Goal: Task Accomplishment & Management: Use online tool/utility

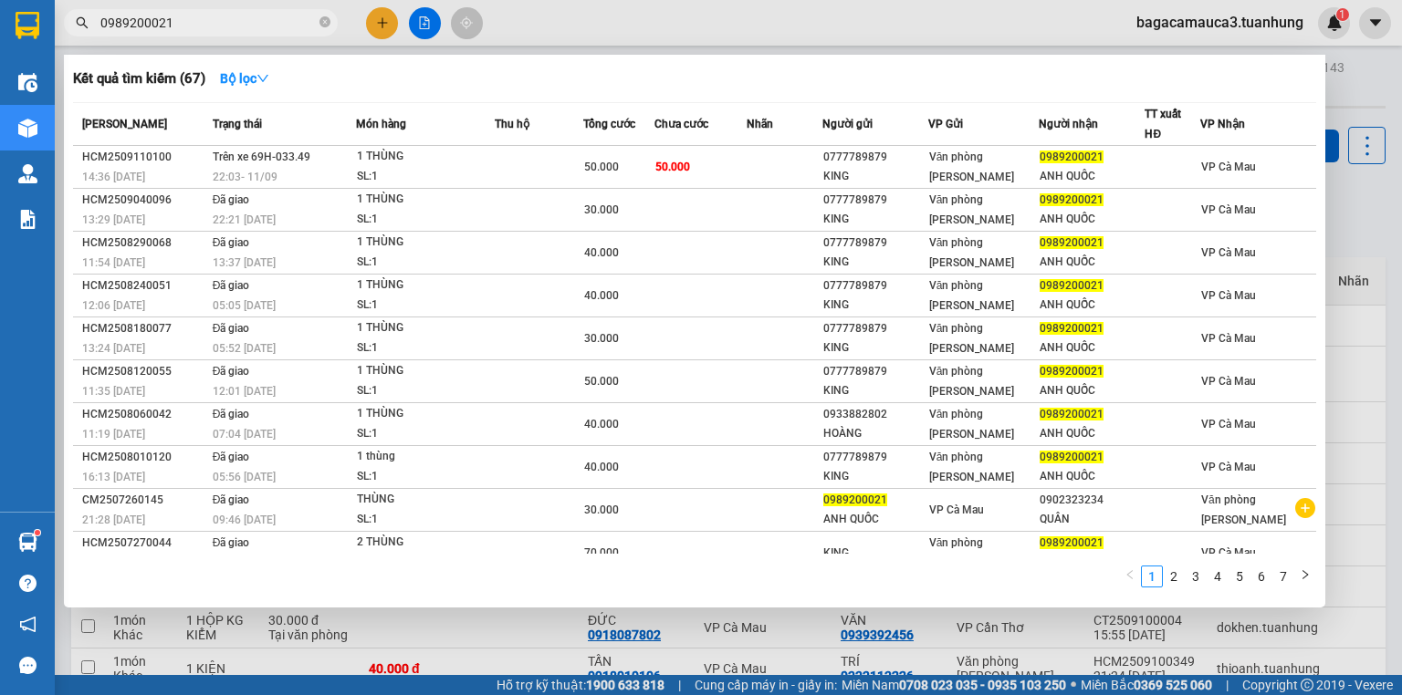
scroll to position [120, 0]
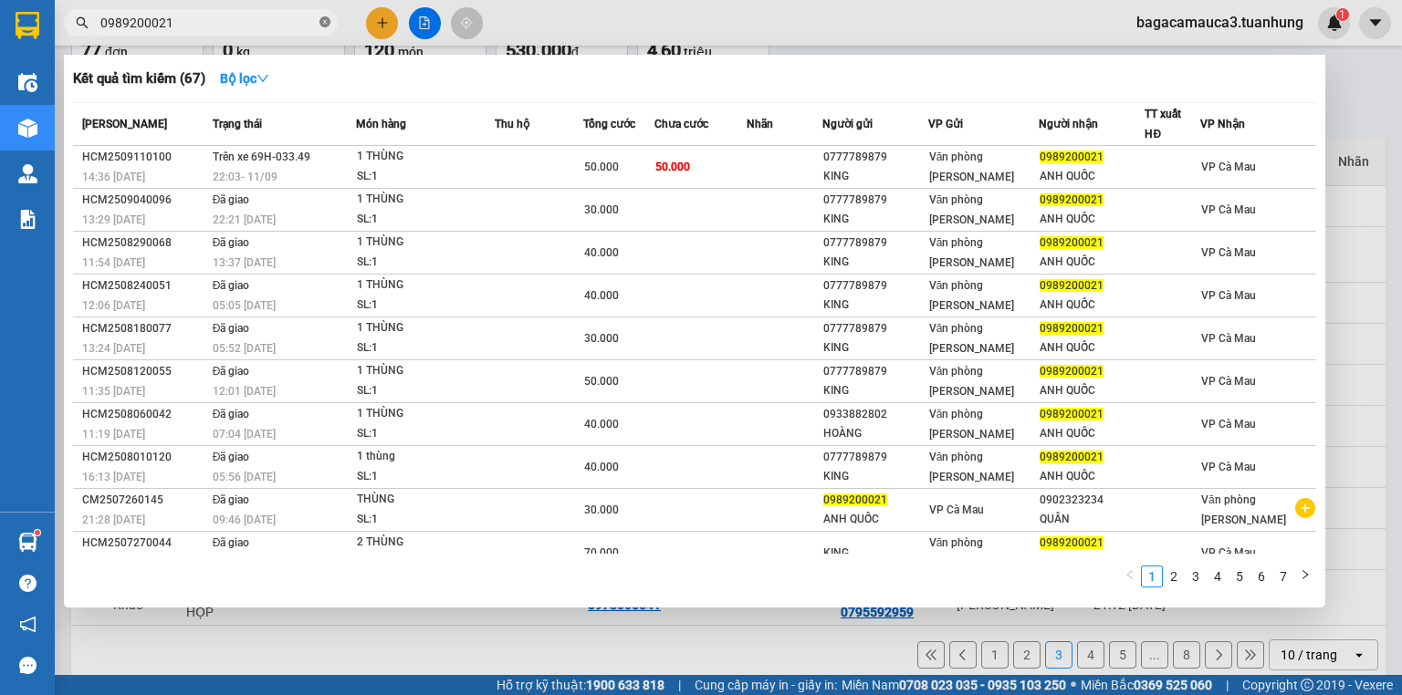
click at [320, 22] on icon "close-circle" at bounding box center [324, 21] width 11 height 11
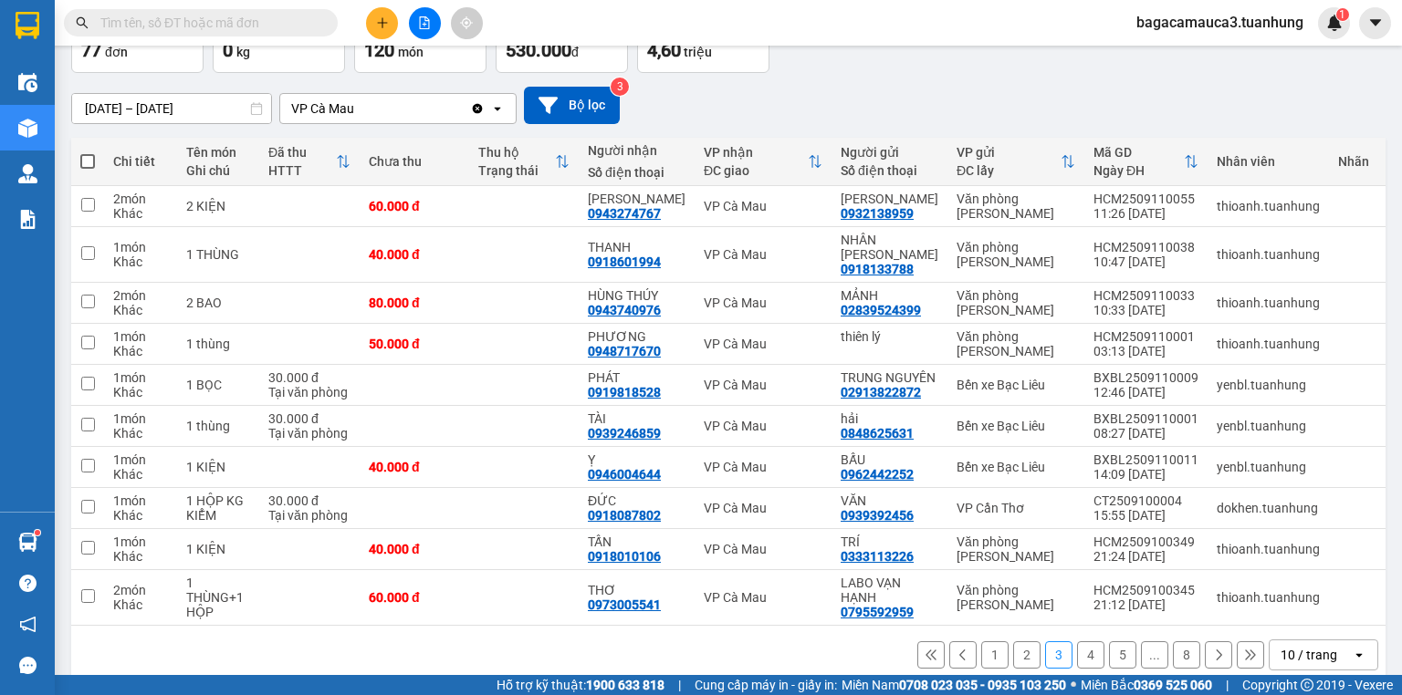
click at [1252, 17] on span "bagacamauca3.tuanhung" at bounding box center [1220, 22] width 196 height 23
click at [1234, 57] on span "Đăng xuất" at bounding box center [1229, 57] width 156 height 20
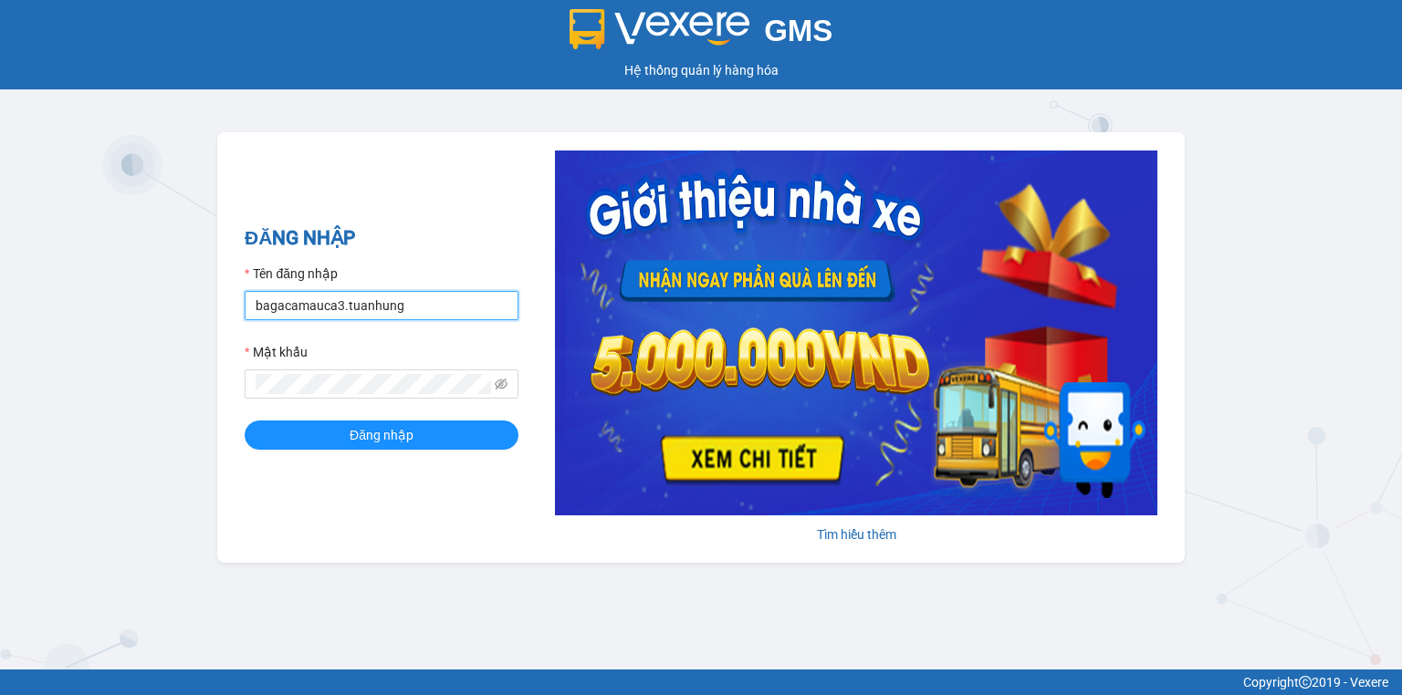
click at [475, 294] on input "bagacamauca3.tuanhung" at bounding box center [382, 305] width 274 height 29
type input "bagacamauca1.tuanhung"
click at [405, 452] on div "ĐĂNG NHẬP Tên đăng nhập bagacamauca1.tuanhung Mật khẩu Đăng nhập" at bounding box center [382, 348] width 274 height 248
click at [503, 387] on icon "eye-invisible" at bounding box center [501, 384] width 13 height 13
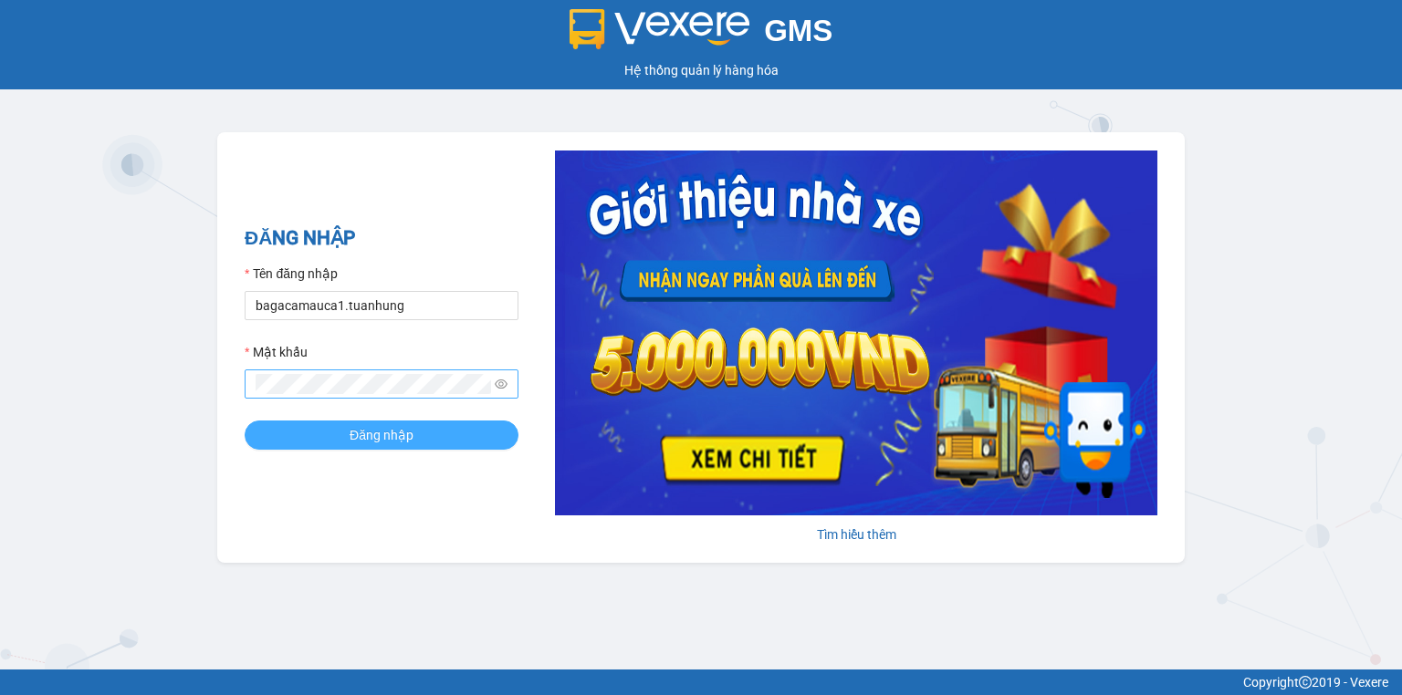
click at [478, 427] on button "Đăng nhập" at bounding box center [382, 435] width 274 height 29
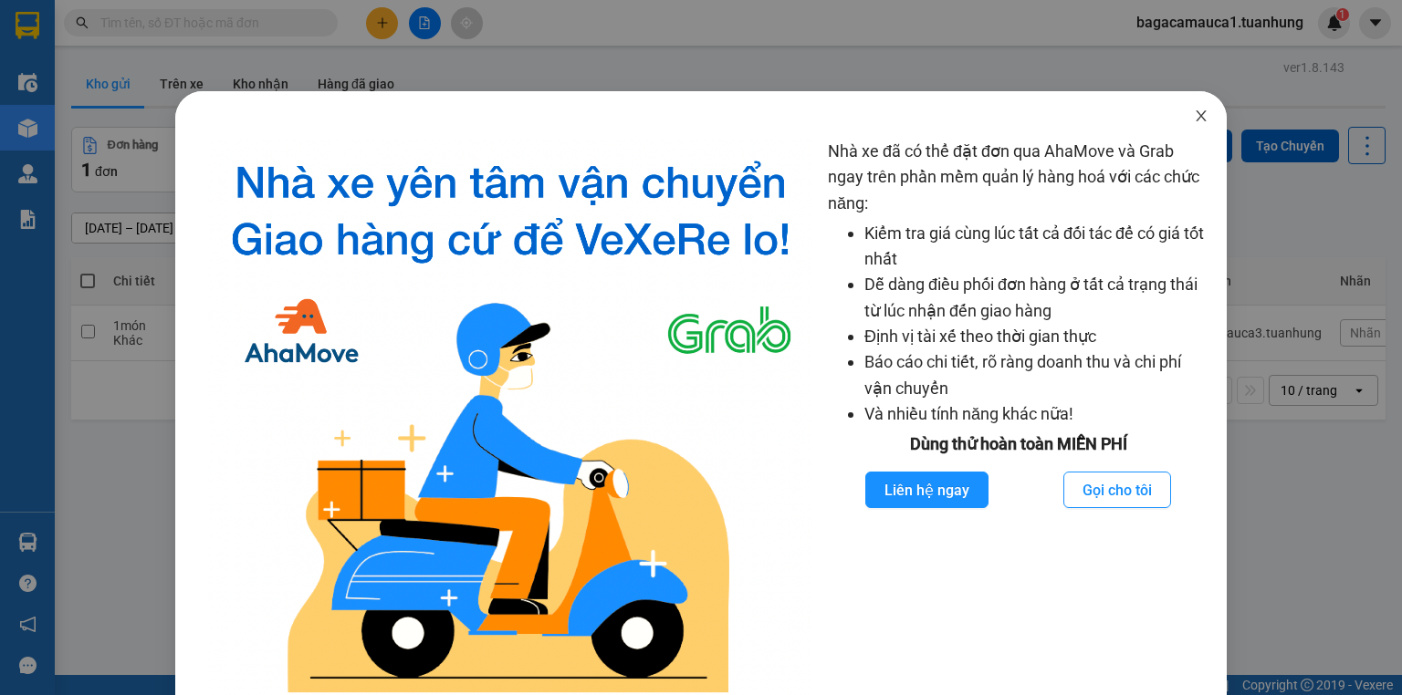
click at [1197, 116] on icon "close" at bounding box center [1201, 116] width 15 height 15
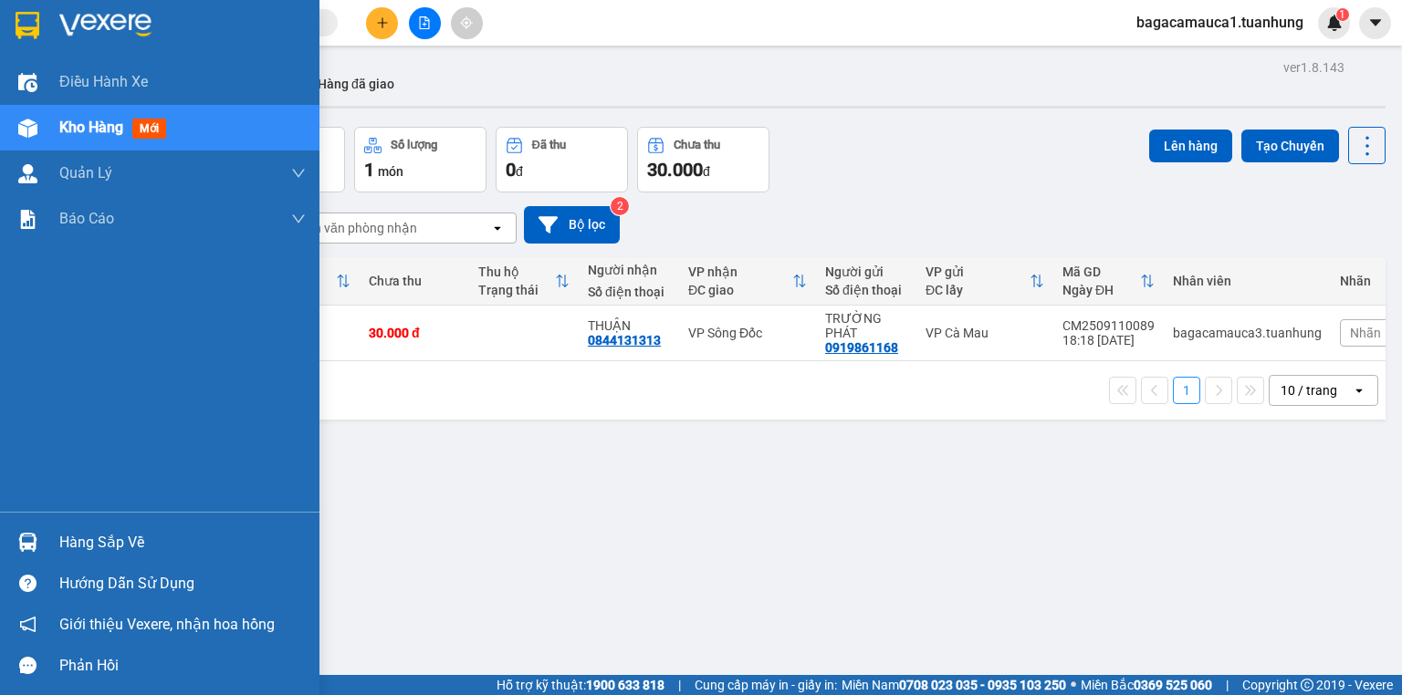
click at [108, 538] on div "Hàng sắp về" at bounding box center [182, 542] width 246 height 27
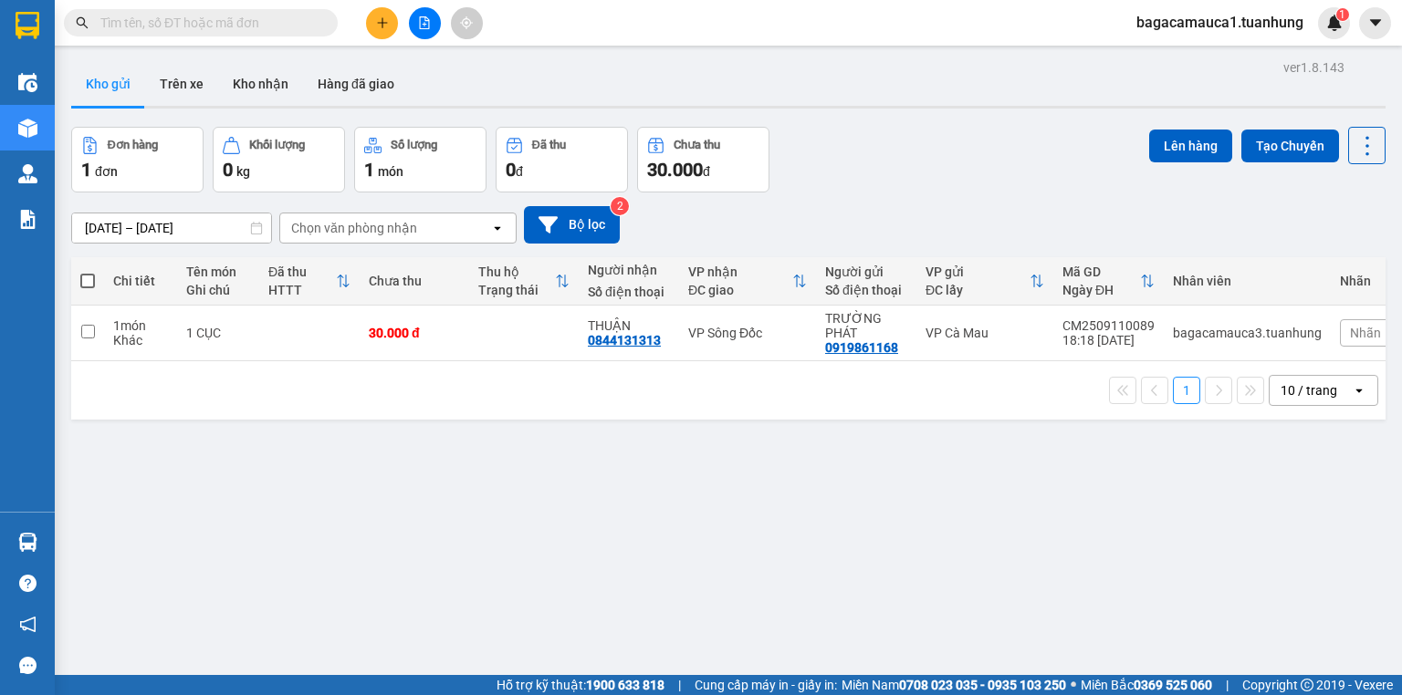
click at [1022, 515] on section "Kết quả tìm kiếm ( 0 ) Bộ lọc No Data bagacamauca1.tuanhung 1 Điều hành xe Kho …" at bounding box center [701, 347] width 1402 height 695
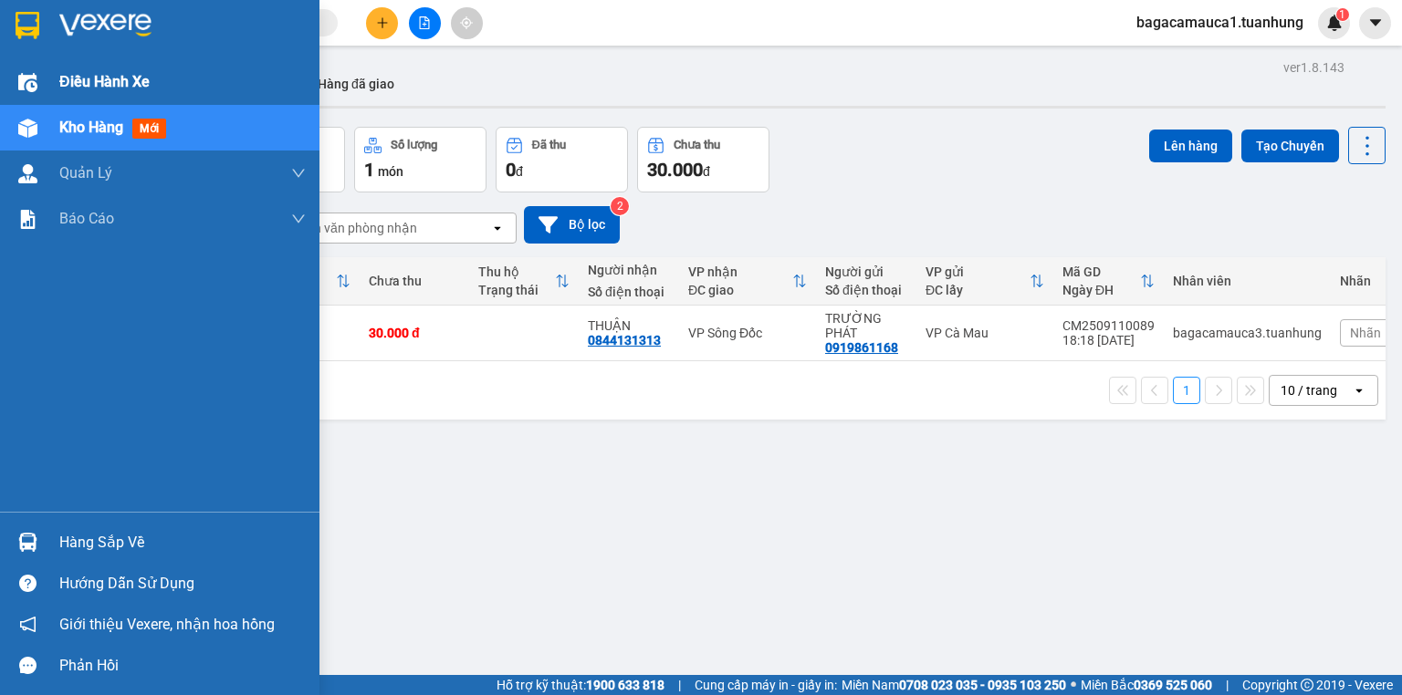
click at [46, 86] on div "Điều hành xe" at bounding box center [159, 82] width 319 height 46
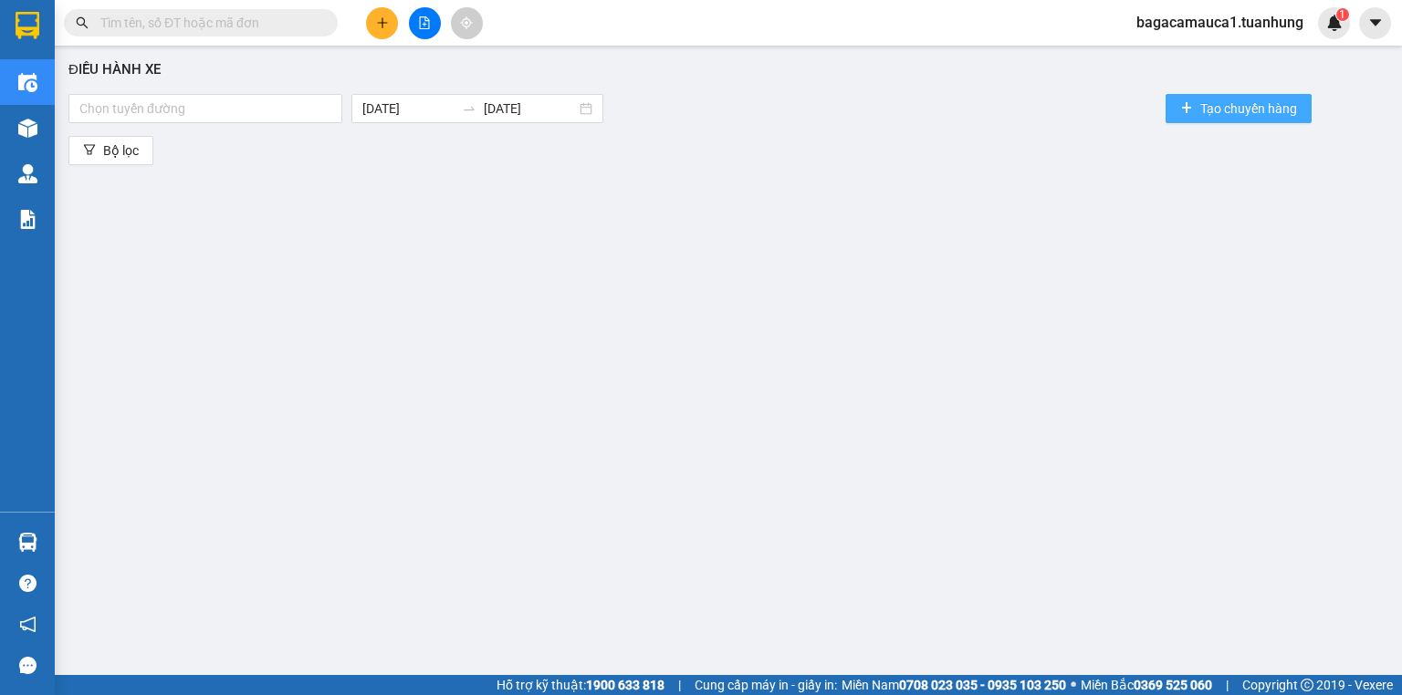
drag, startPoint x: 1190, startPoint y: 114, endPoint x: 1082, endPoint y: 40, distance: 130.6
drag, startPoint x: 1082, startPoint y: 40, endPoint x: 945, endPoint y: 140, distance: 169.2
click at [945, 139] on div "Bộ lọc" at bounding box center [728, 150] width 1320 height 29
click at [233, 22] on input "text" at bounding box center [207, 23] width 215 height 20
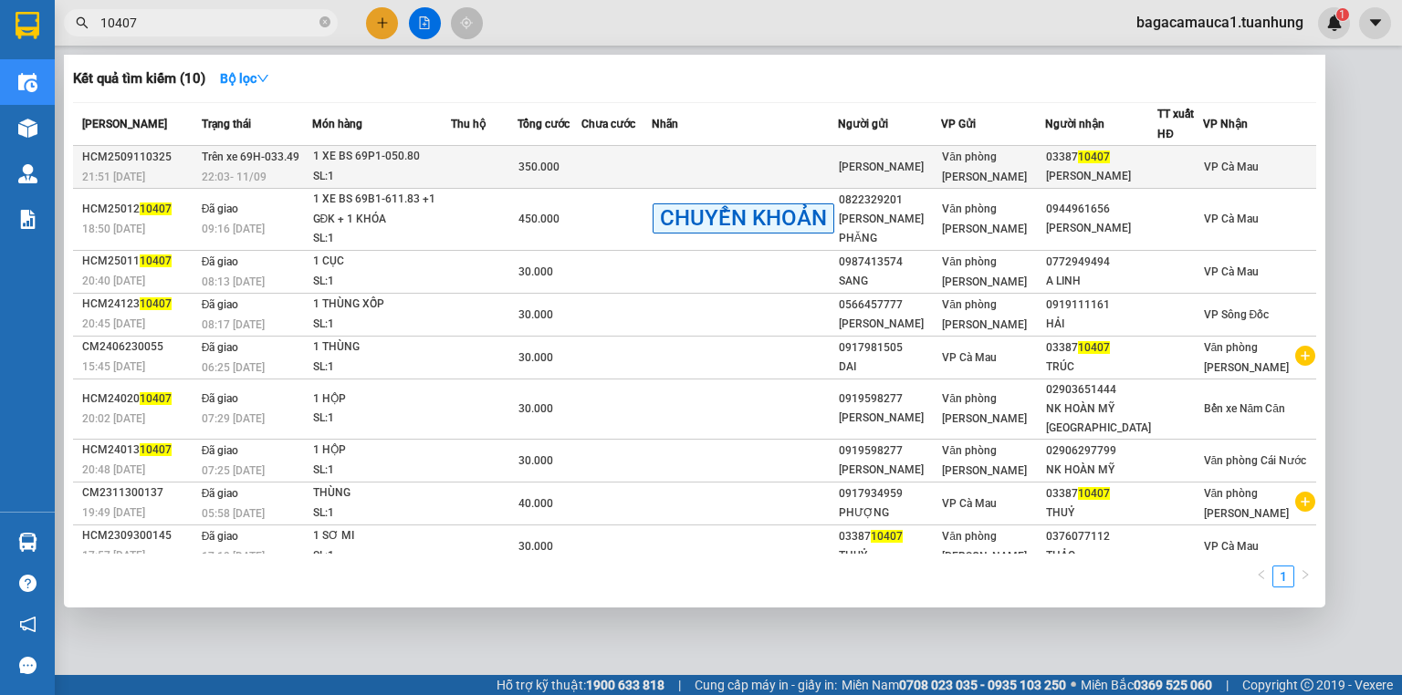
type input "10407"
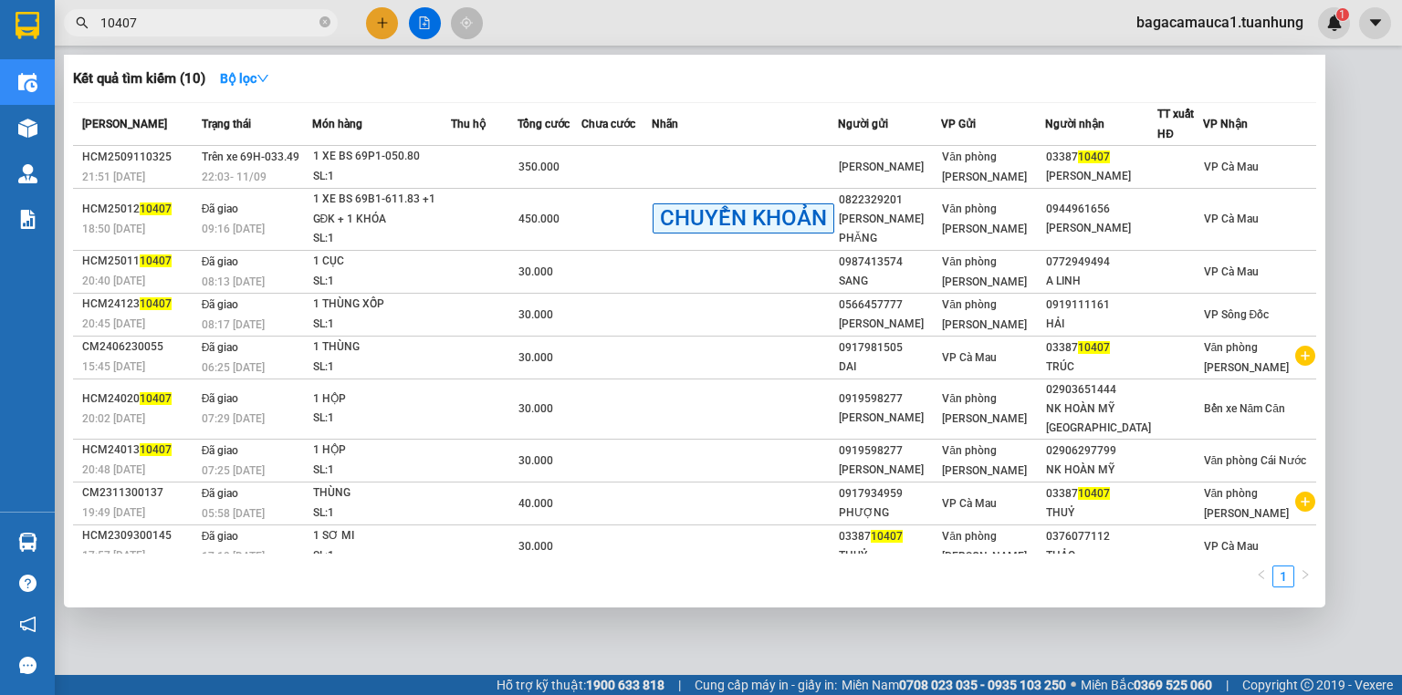
click at [652, 174] on td at bounding box center [616, 167] width 70 height 43
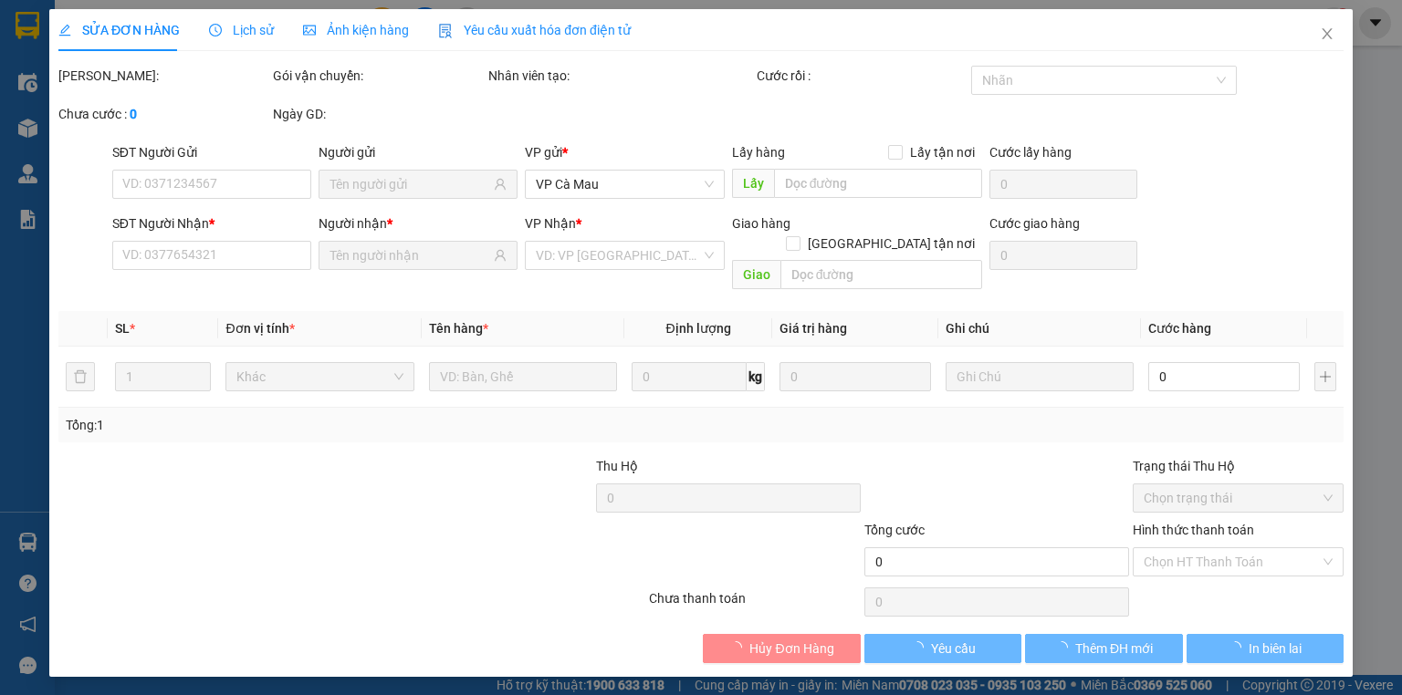
type input "[PERSON_NAME]"
type input "0338710407"
type input "[PERSON_NAME]"
type input "350.000"
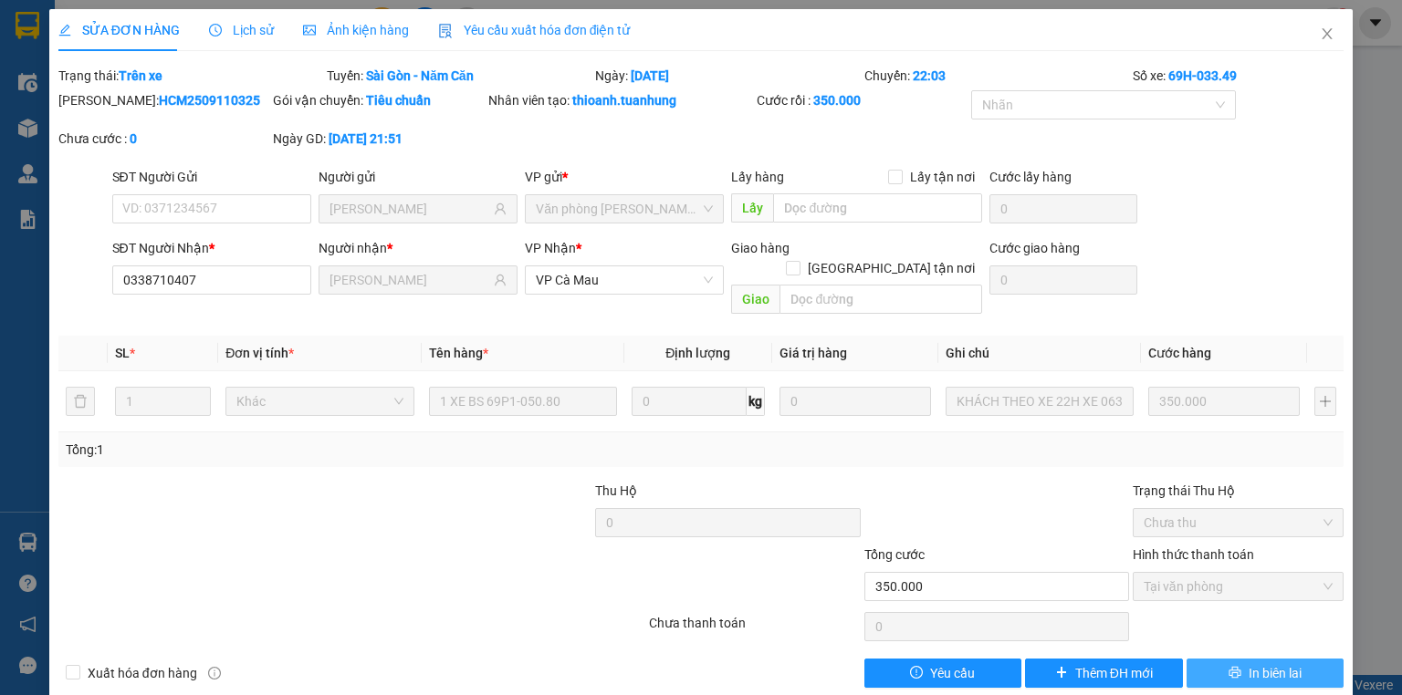
click at [1248, 663] on span "In biên lai" at bounding box center [1274, 673] width 53 height 20
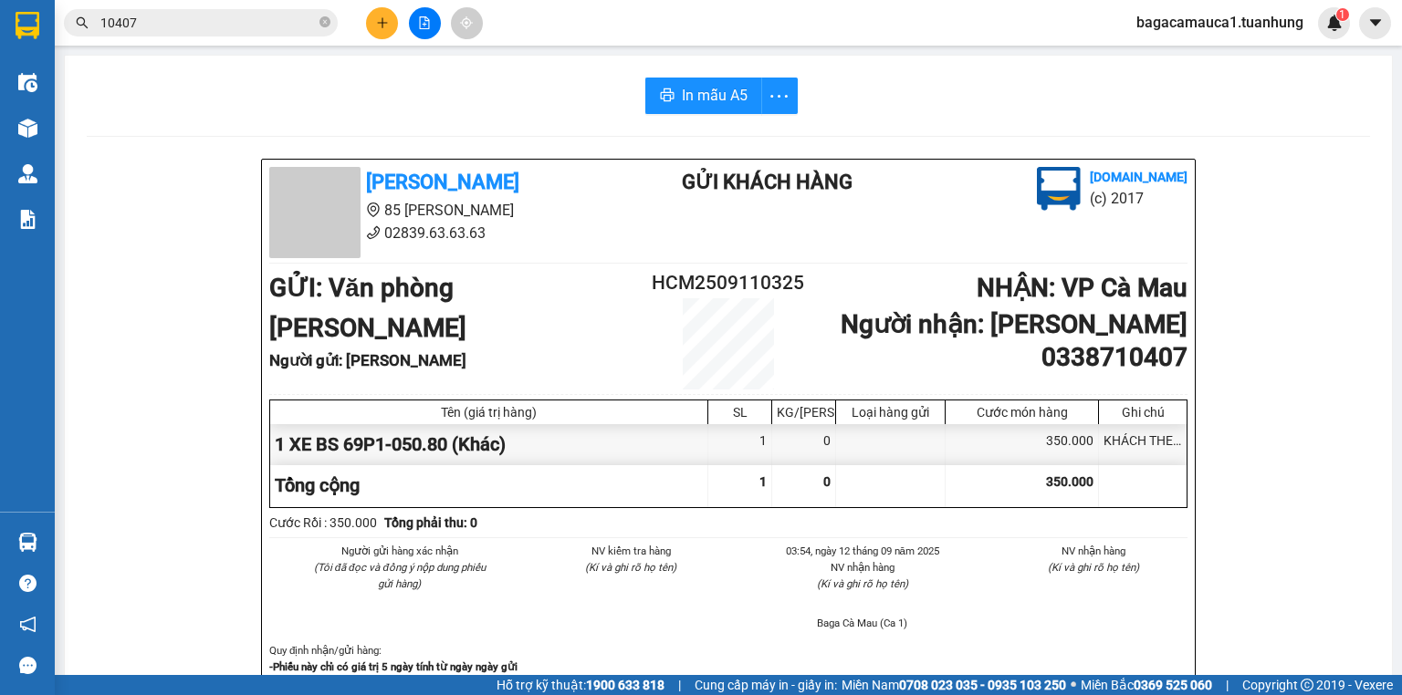
click at [224, 24] on input "10407" at bounding box center [207, 23] width 215 height 20
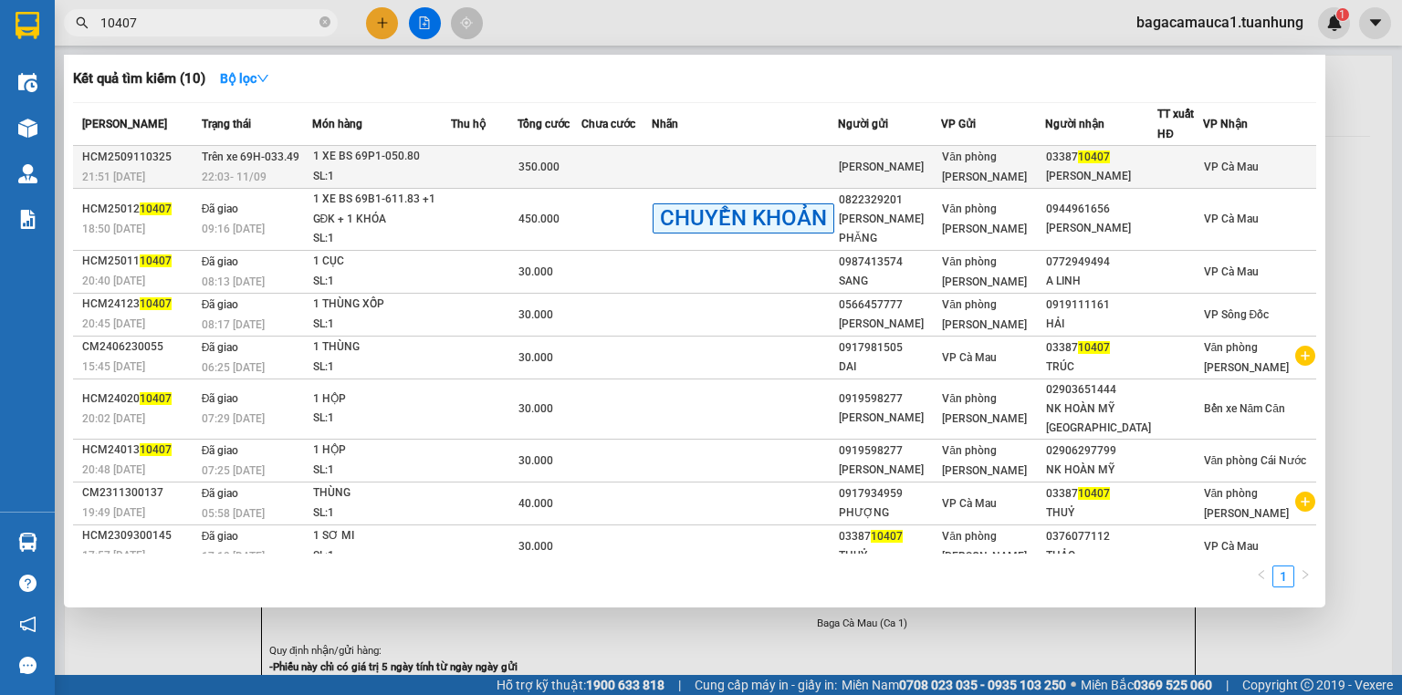
click at [652, 178] on td at bounding box center [616, 167] width 70 height 43
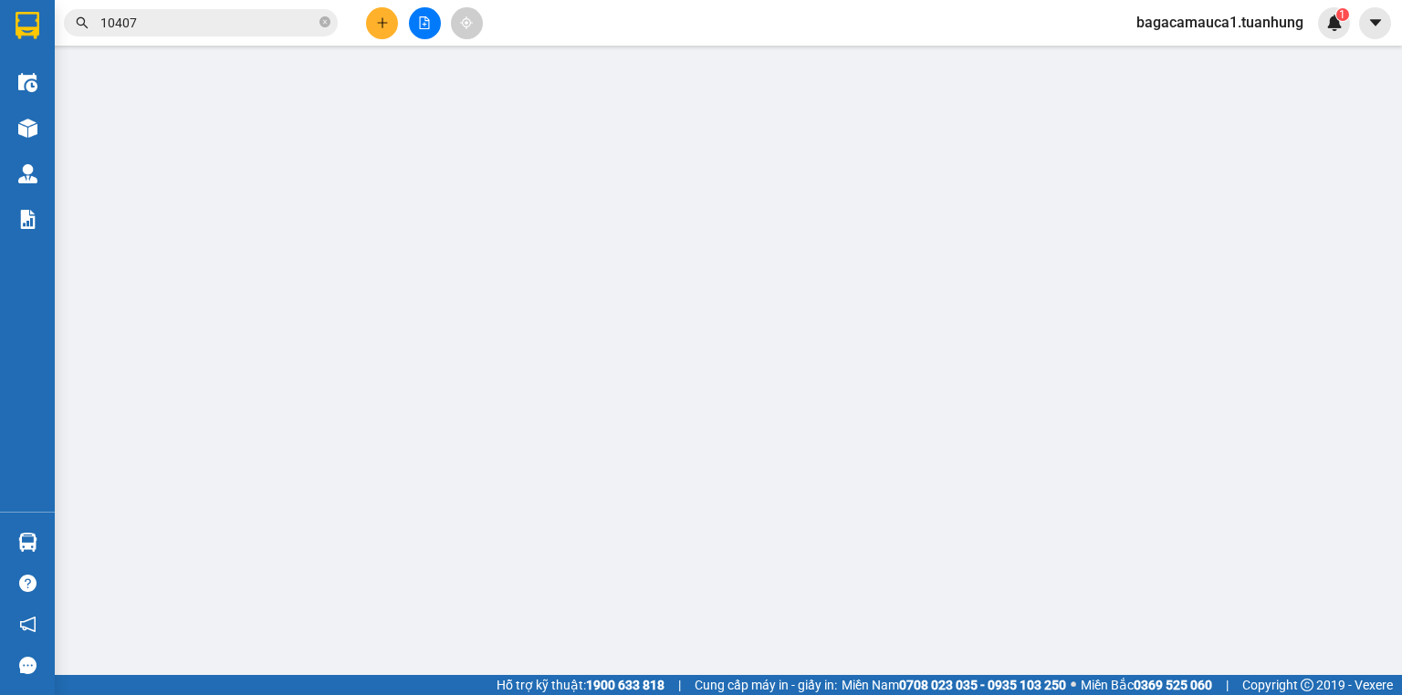
type input "[PERSON_NAME]"
type input "0338710407"
type input "[PERSON_NAME]"
type input "350.000"
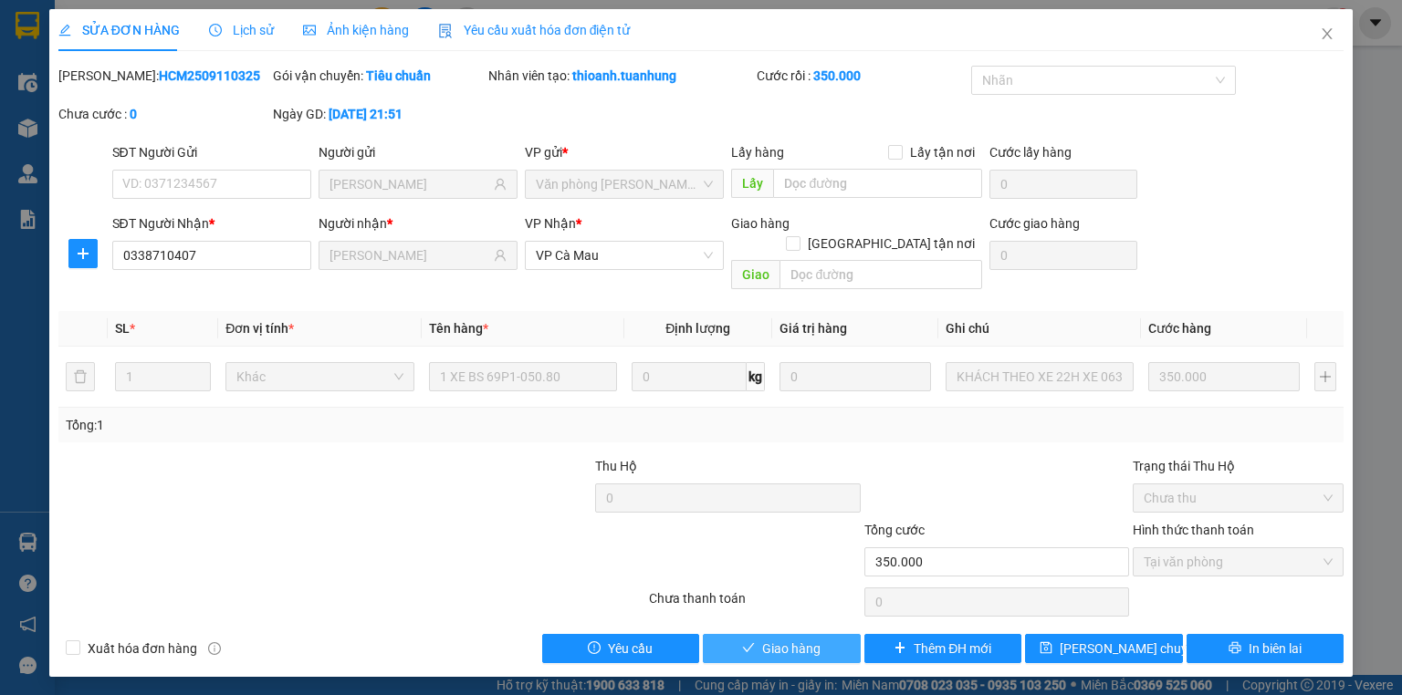
click at [778, 639] on span "Giao hàng" at bounding box center [791, 649] width 58 height 20
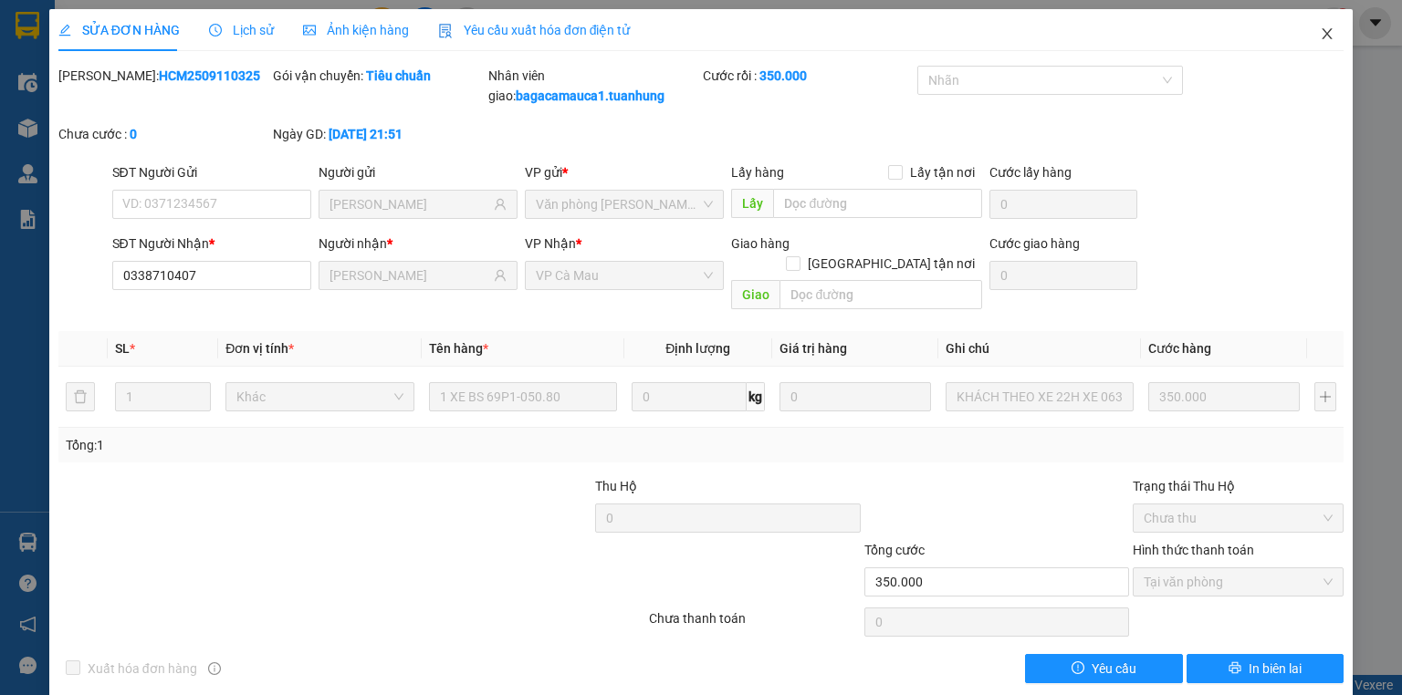
click at [1322, 37] on icon "close" at bounding box center [1327, 33] width 10 height 11
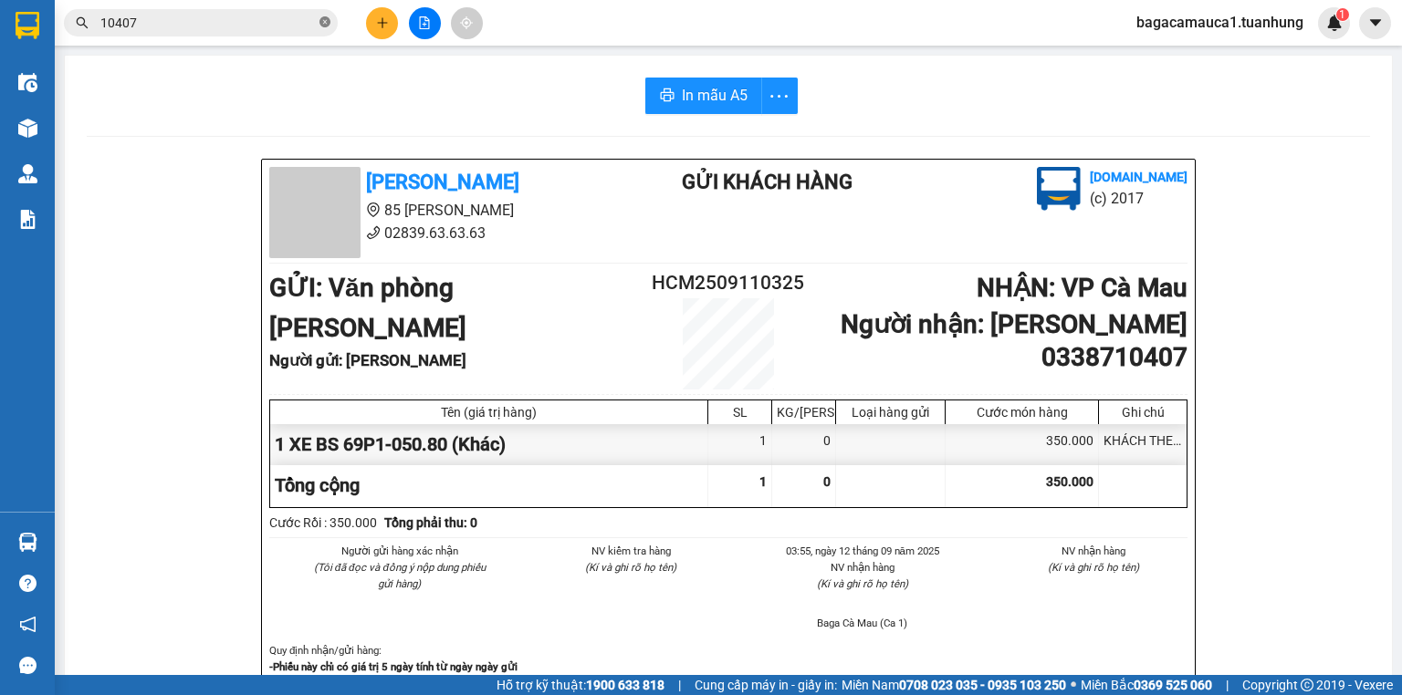
click at [325, 24] on icon "close-circle" at bounding box center [324, 21] width 11 height 11
click at [299, 24] on input "text" at bounding box center [207, 23] width 215 height 20
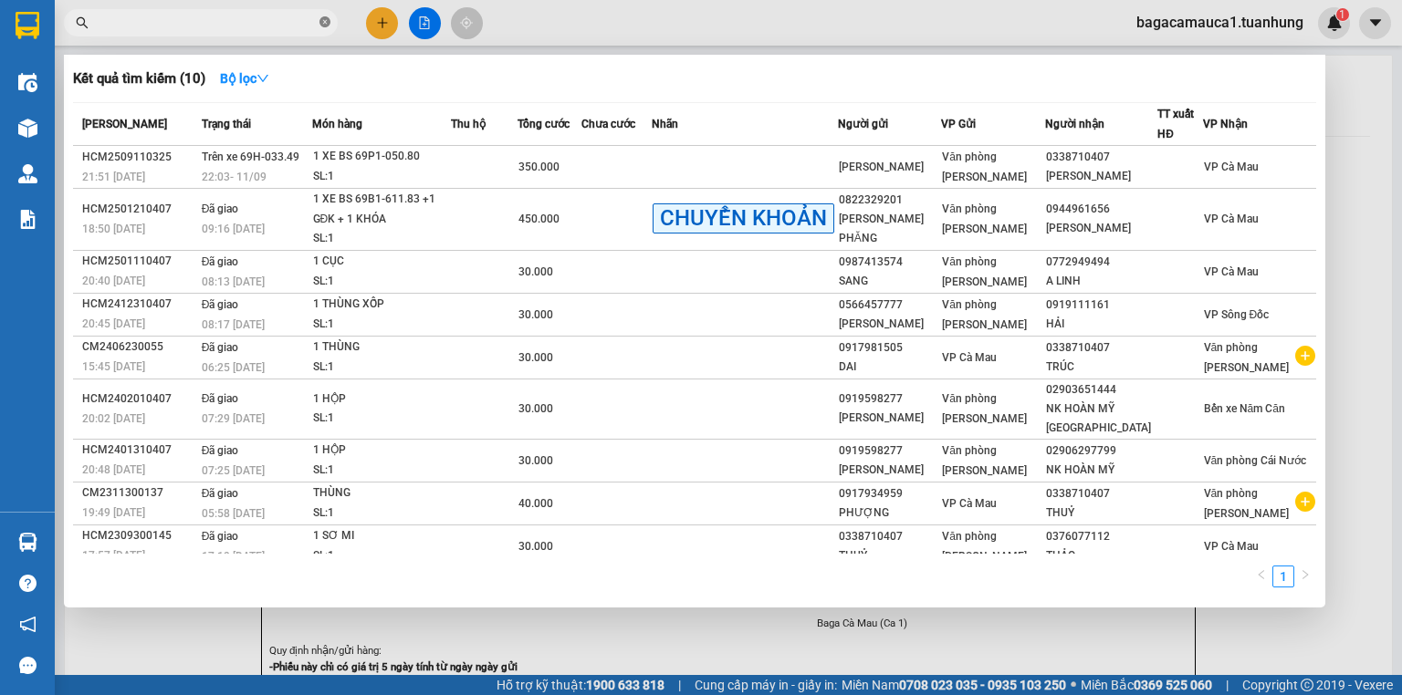
click at [323, 21] on icon "close-circle" at bounding box center [324, 21] width 11 height 11
type input "553"
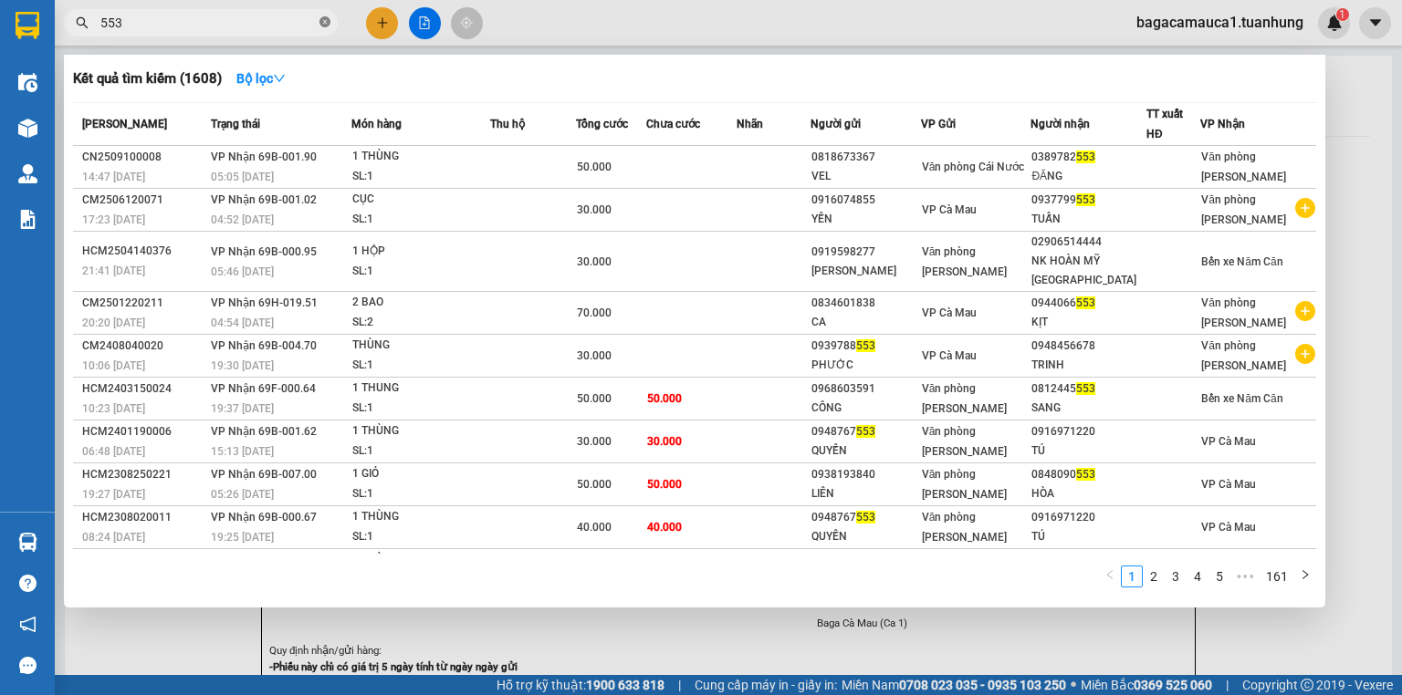
click at [320, 21] on icon "close-circle" at bounding box center [324, 21] width 11 height 11
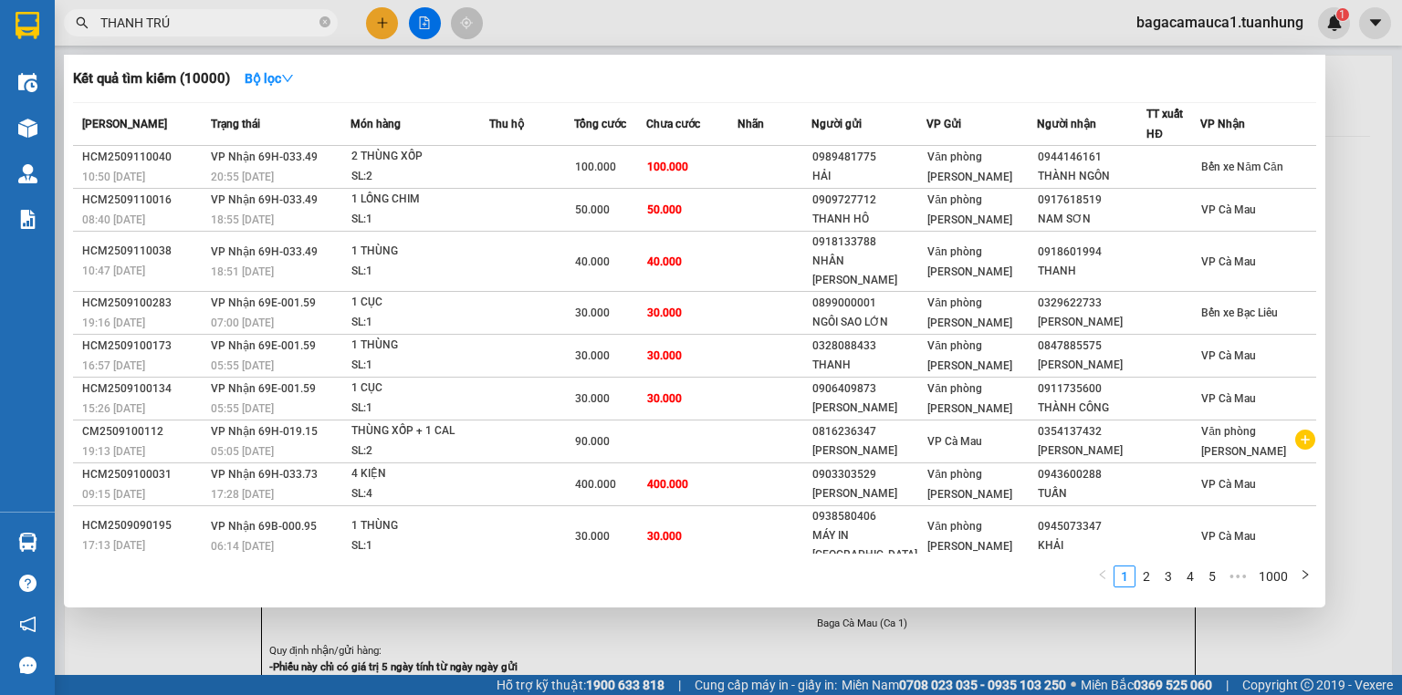
type input "[PERSON_NAME]"
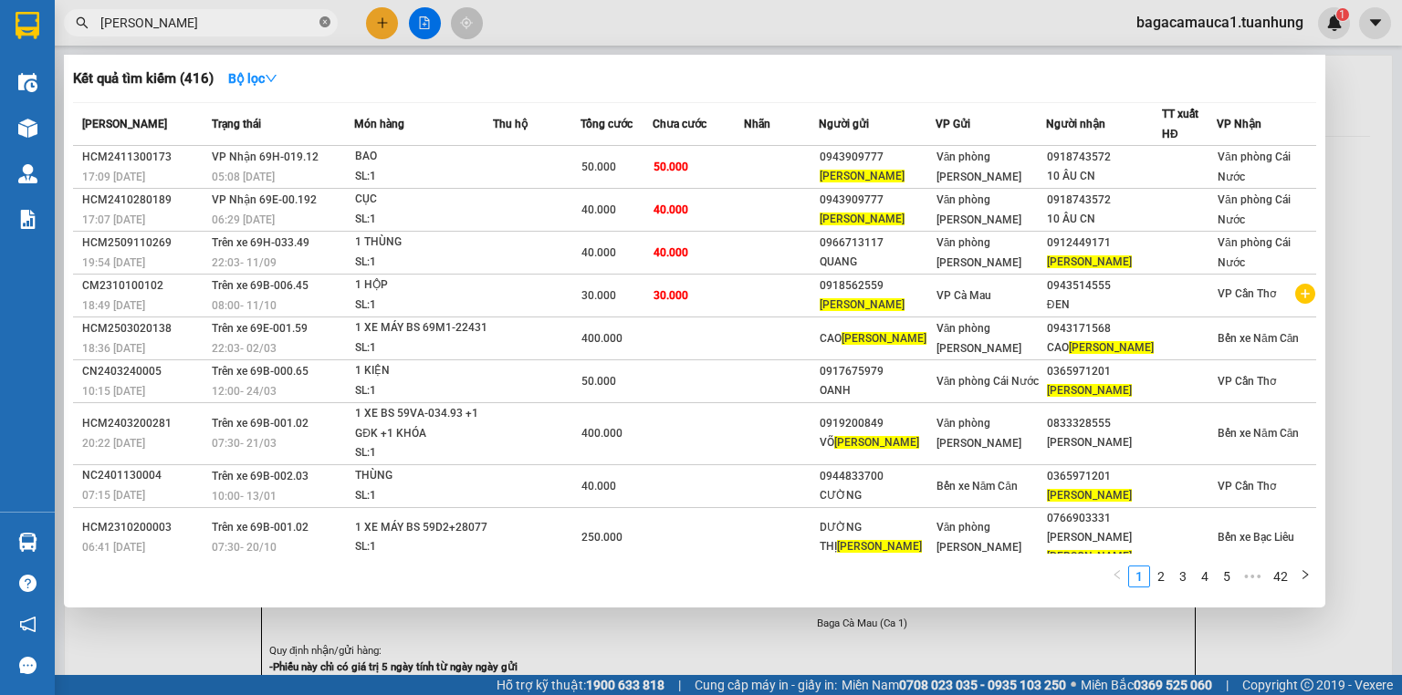
click at [320, 21] on icon "close-circle" at bounding box center [324, 21] width 11 height 11
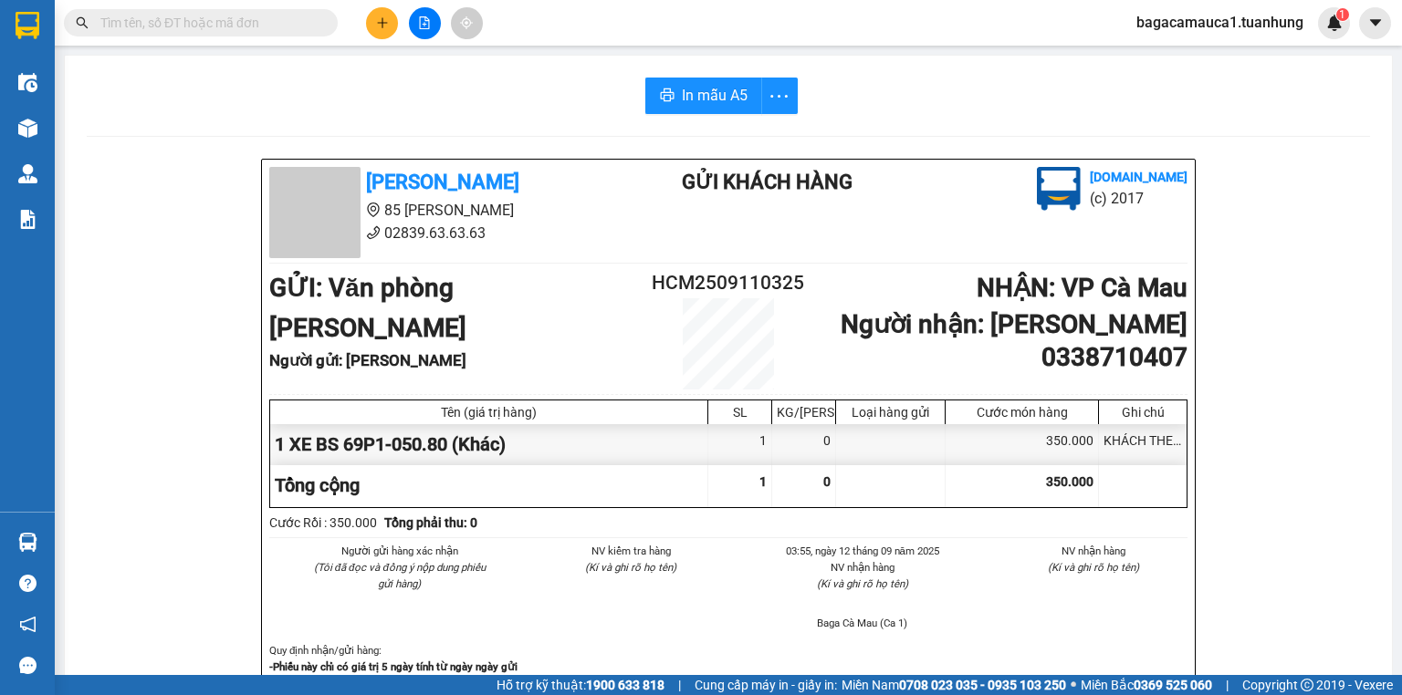
click at [219, 23] on input "text" at bounding box center [207, 23] width 215 height 20
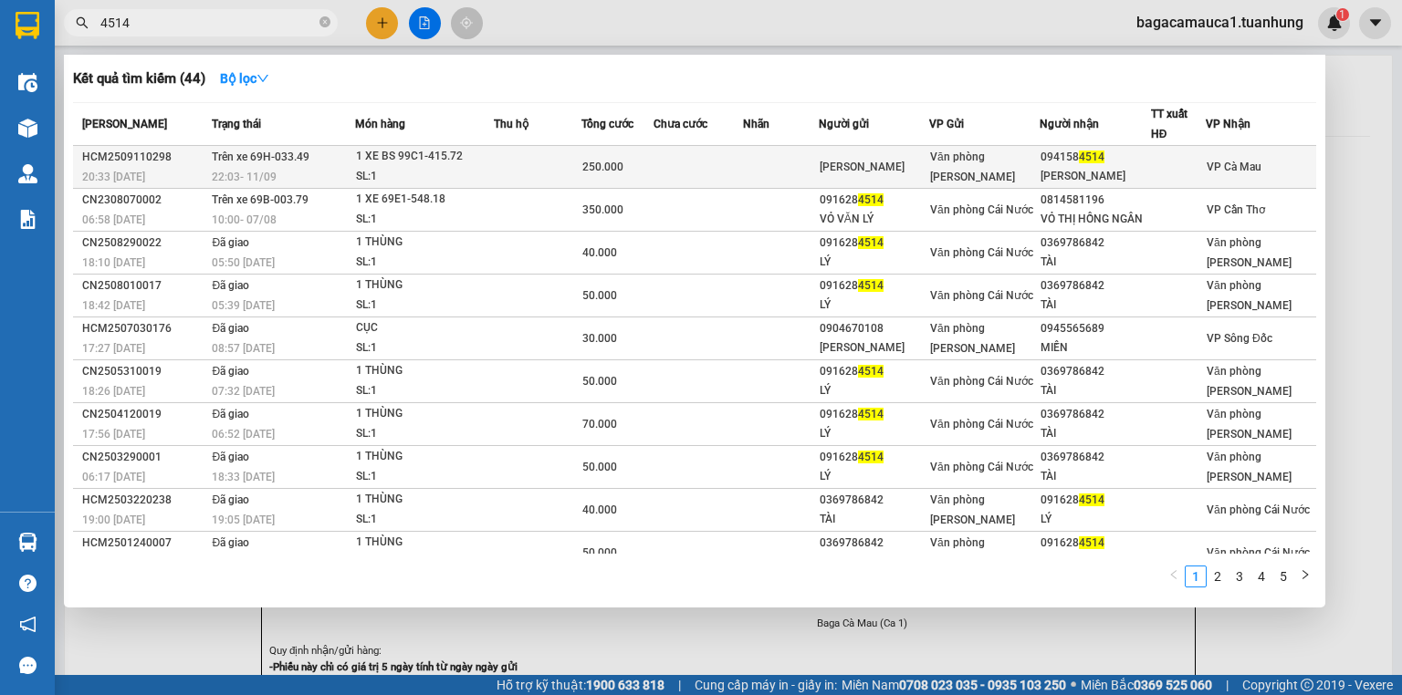
type input "4514"
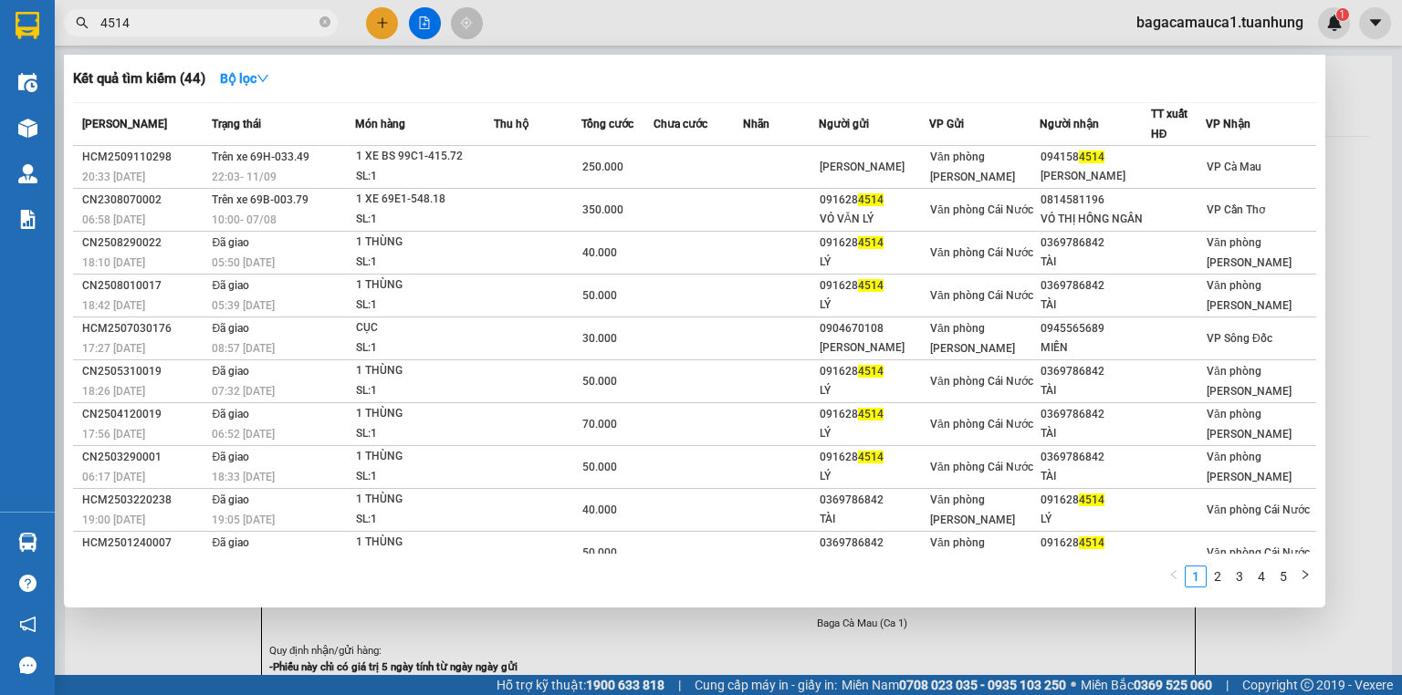
click at [724, 176] on td at bounding box center [697, 167] width 89 height 43
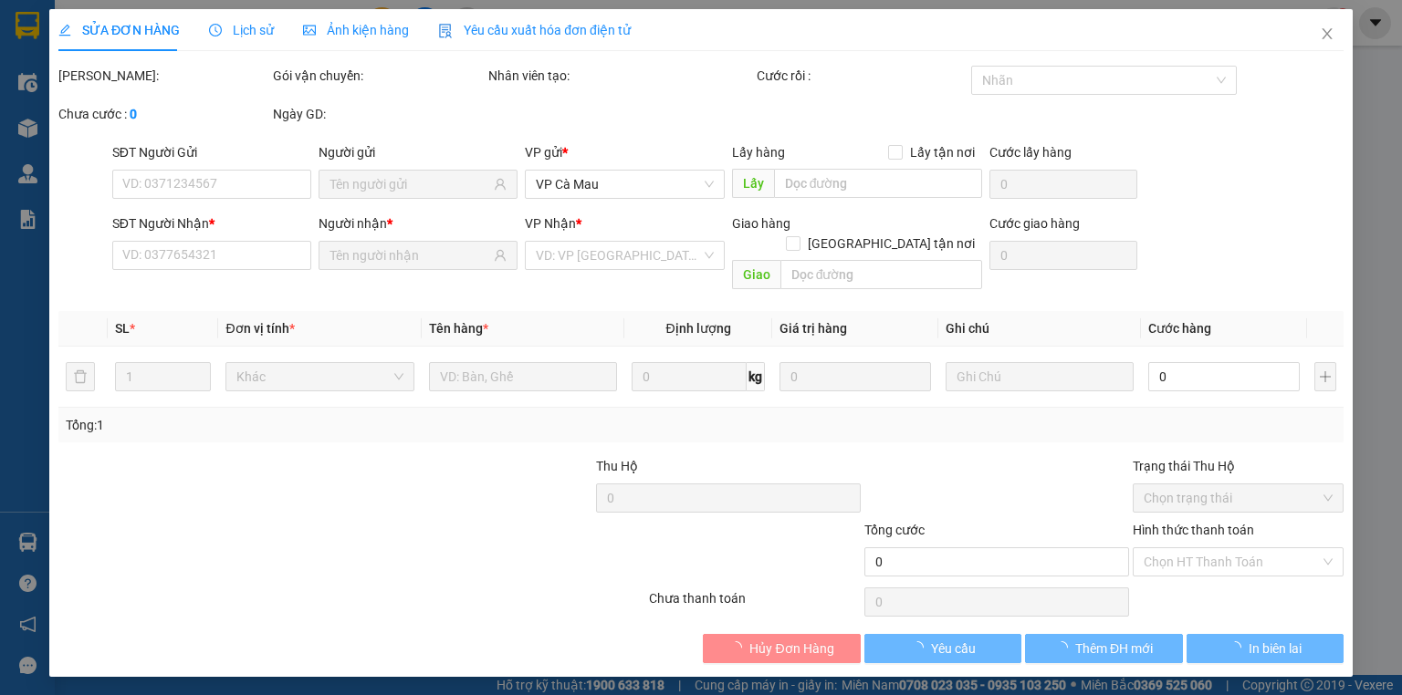
type input "[PERSON_NAME]"
type input "0941584514"
type input "[PERSON_NAME]"
type input "250.000"
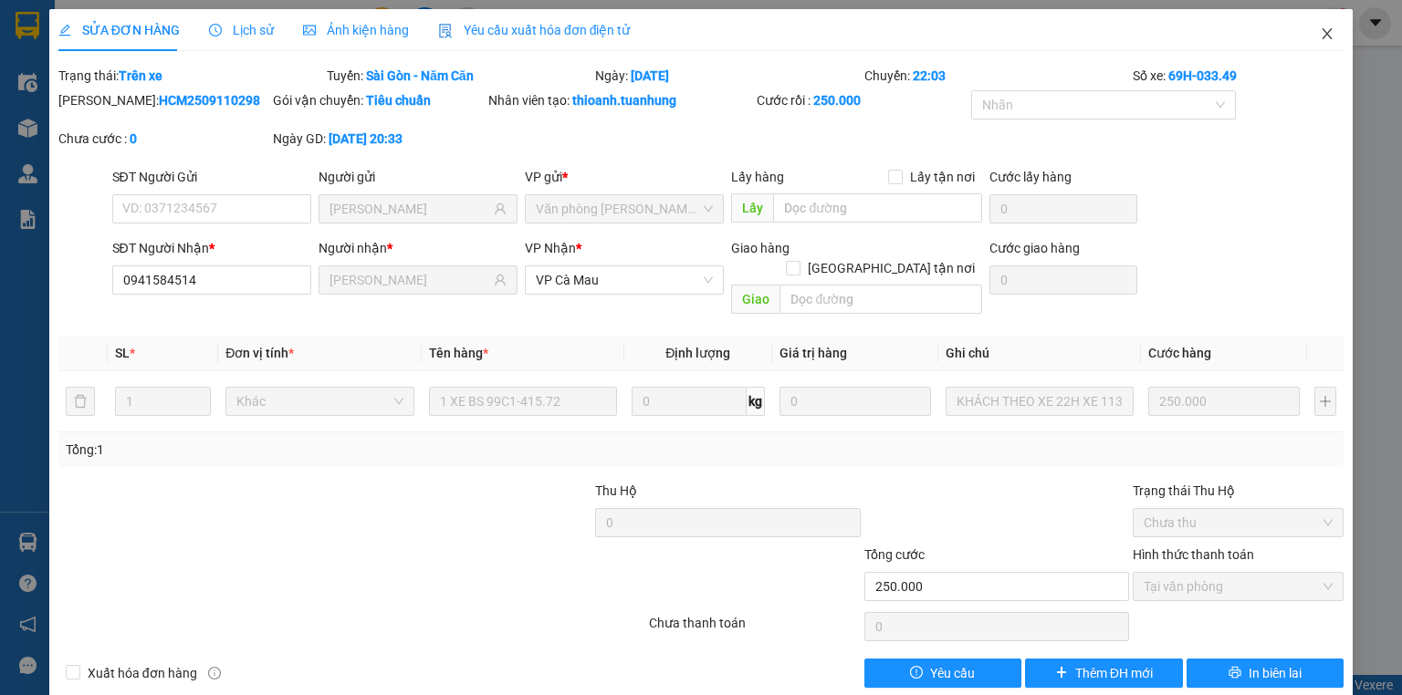
click at [1320, 35] on icon "close" at bounding box center [1327, 33] width 15 height 15
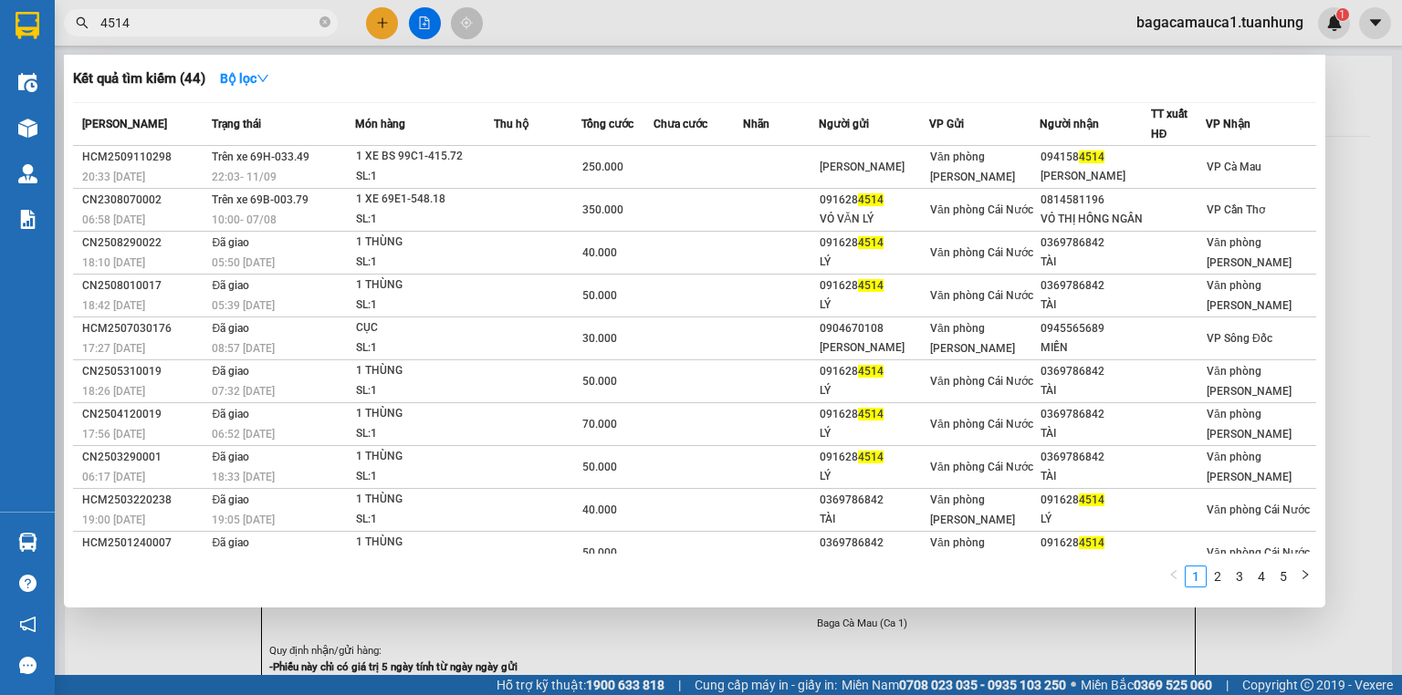
click at [245, 22] on input "4514" at bounding box center [207, 23] width 215 height 20
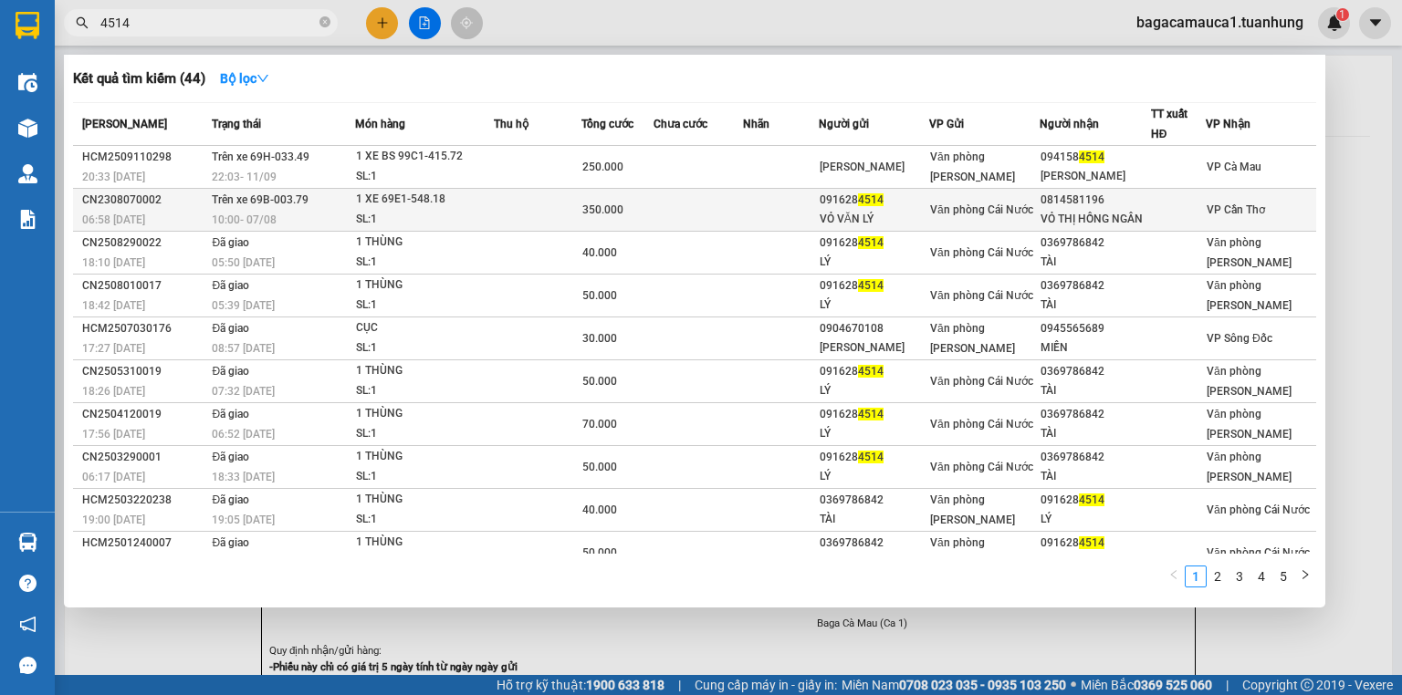
click at [504, 222] on td at bounding box center [538, 210] width 88 height 43
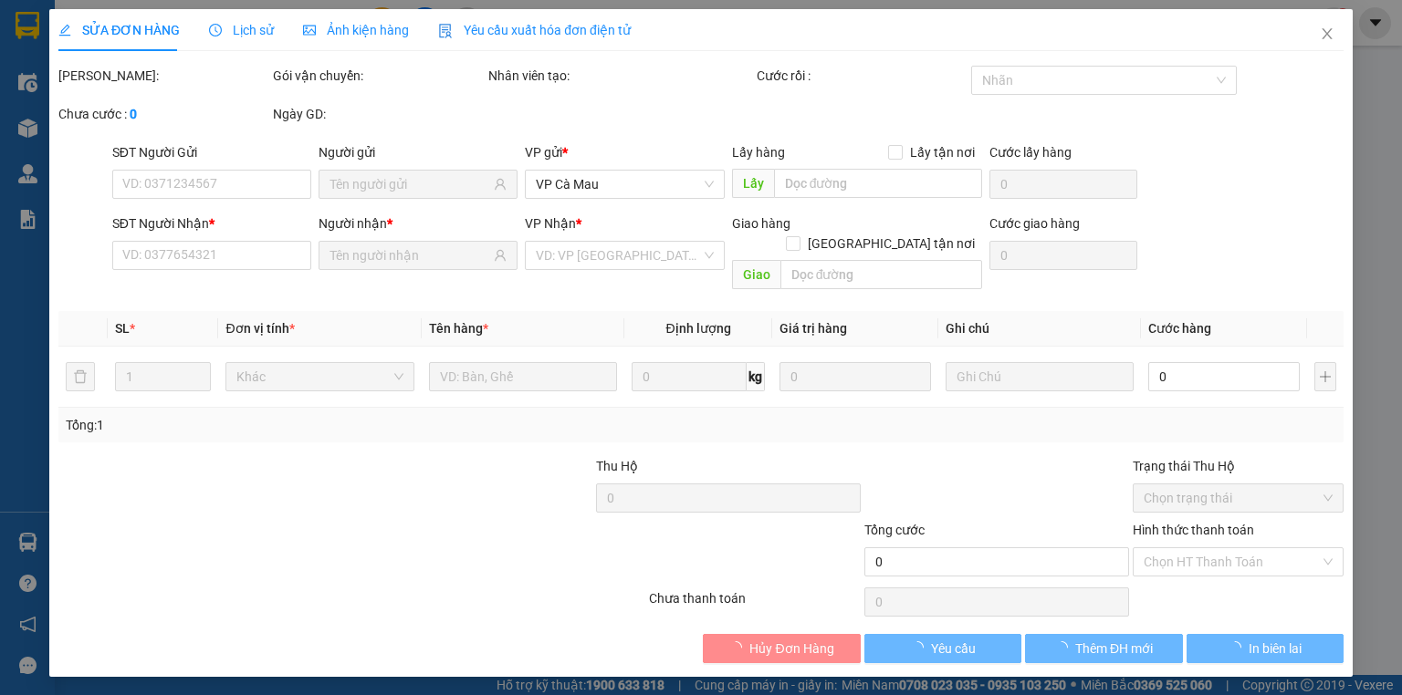
type input "0916284514"
type input "VỎ VĂN LÝ"
type input "0814581196"
type input "VỎ THỊ HỒNG NGÂN"
type input "350.000"
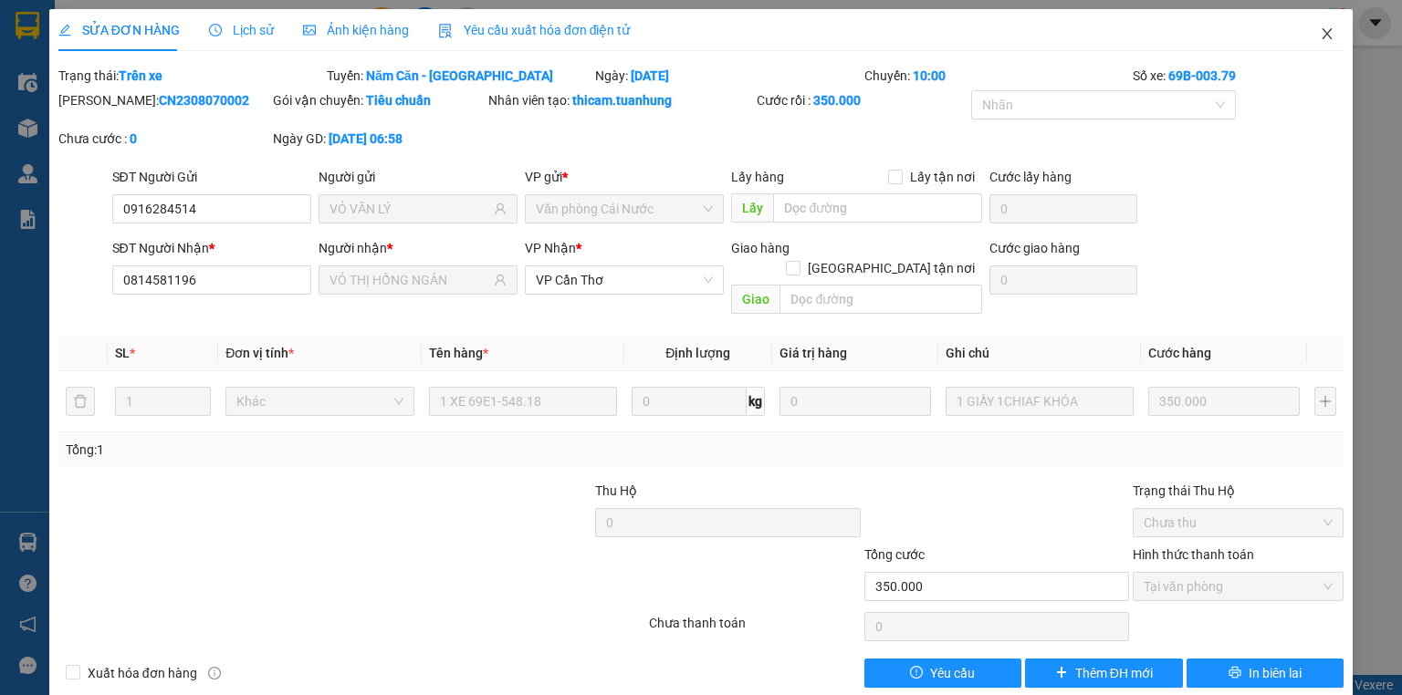
click at [1320, 31] on icon "close" at bounding box center [1327, 33] width 15 height 15
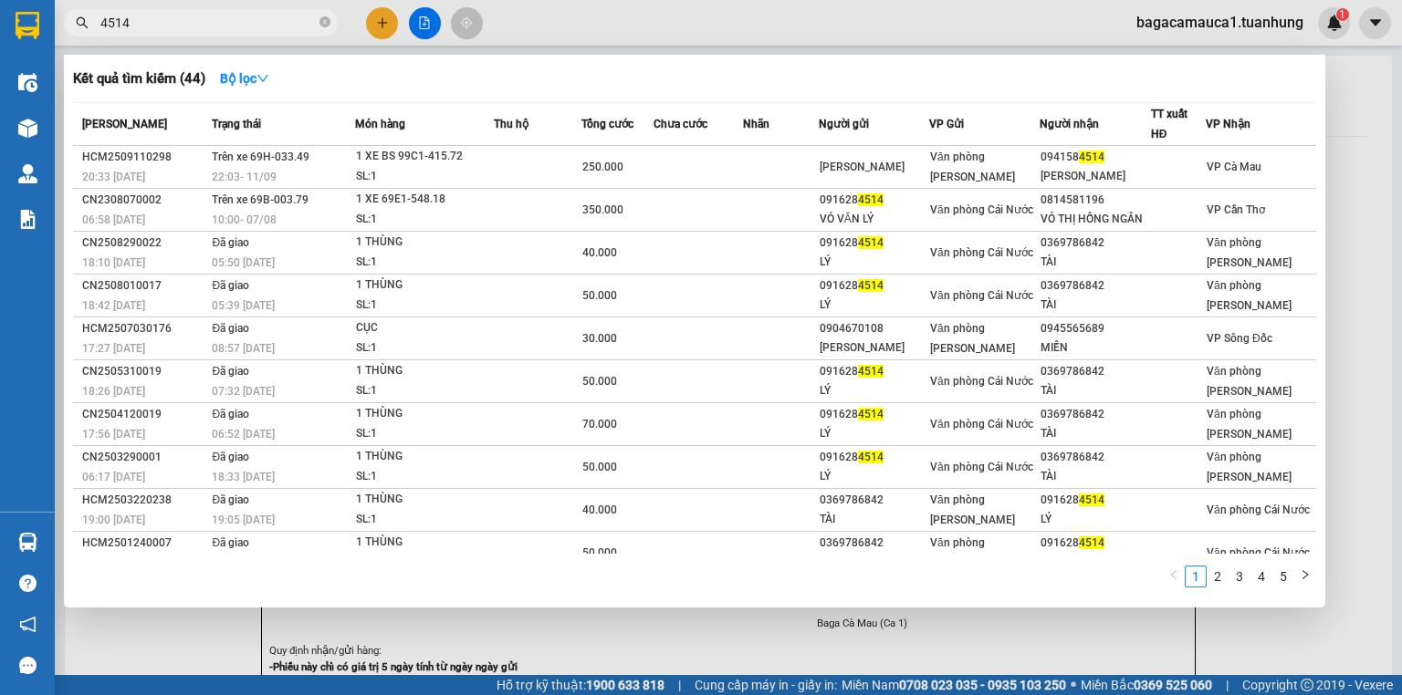
click at [239, 14] on input "4514" at bounding box center [207, 23] width 215 height 20
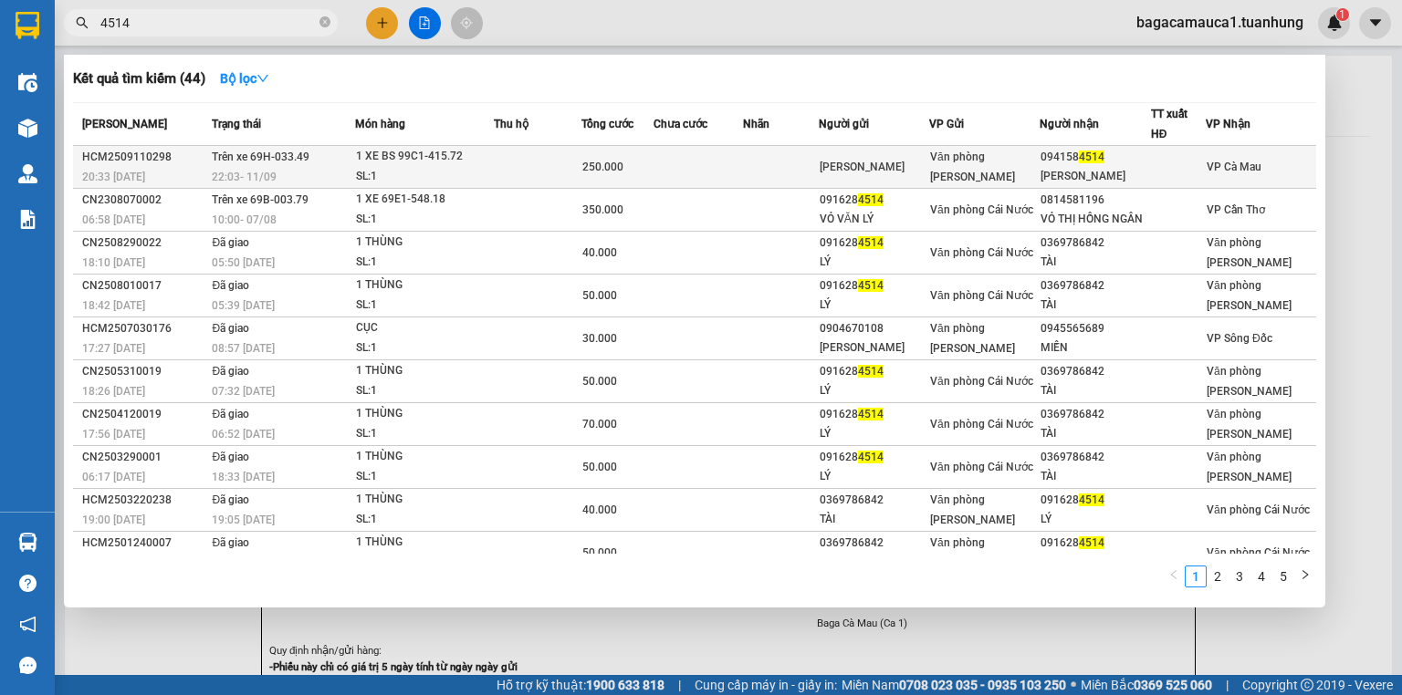
click at [491, 154] on div "1 XE BS 99C1-415.72" at bounding box center [424, 157] width 137 height 20
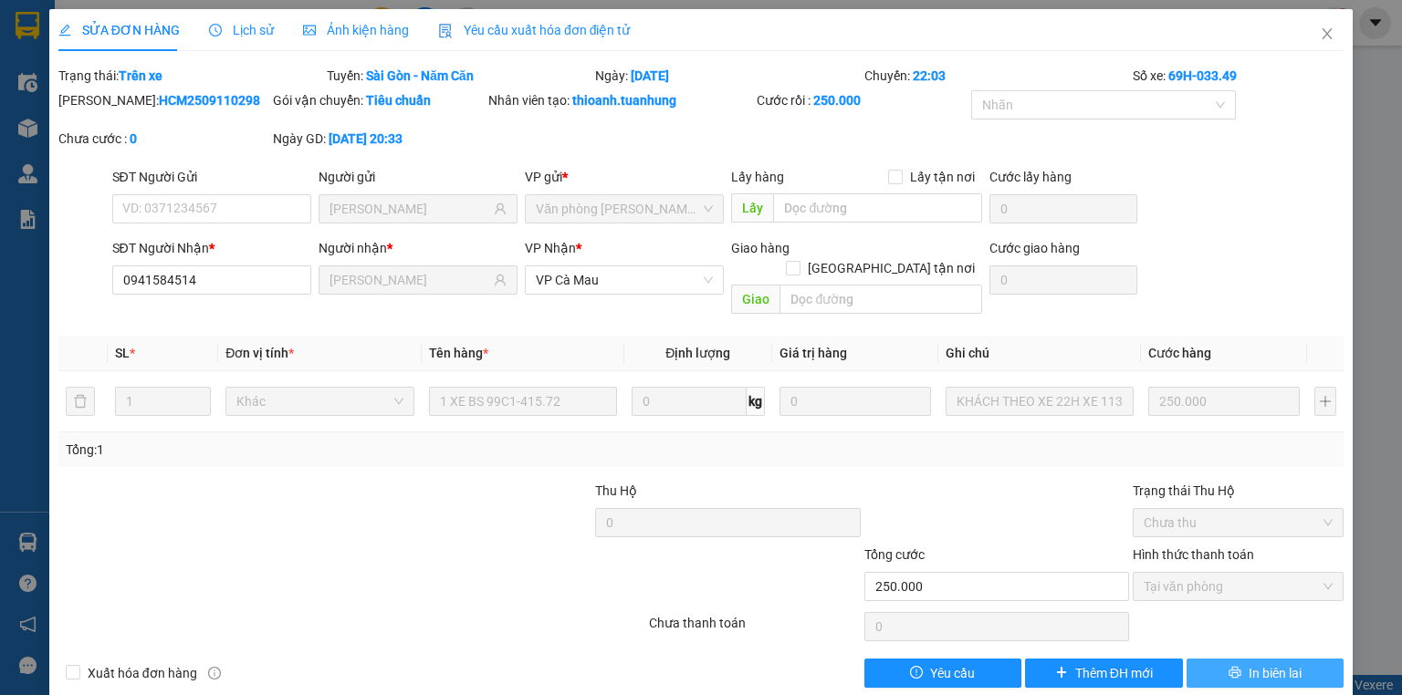
click at [1296, 659] on button "In biên lai" at bounding box center [1265, 673] width 158 height 29
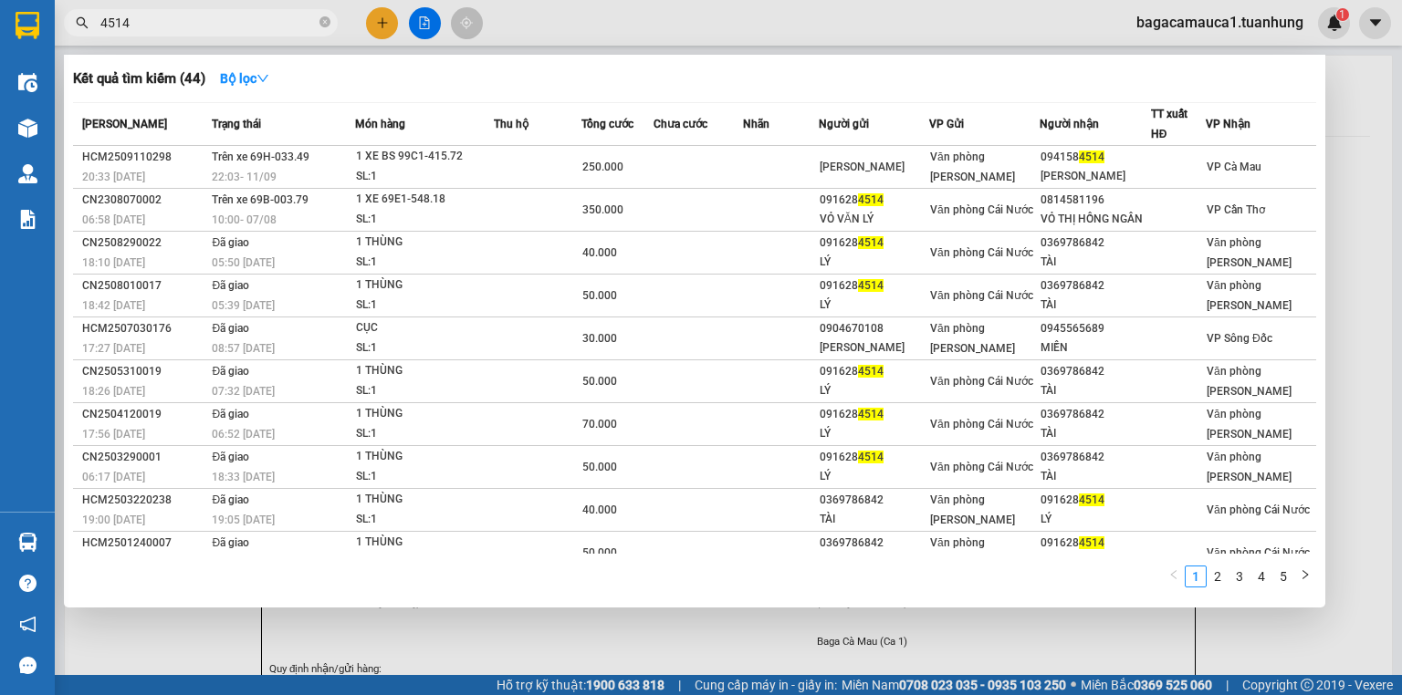
click at [190, 33] on span "4514" at bounding box center [201, 22] width 274 height 27
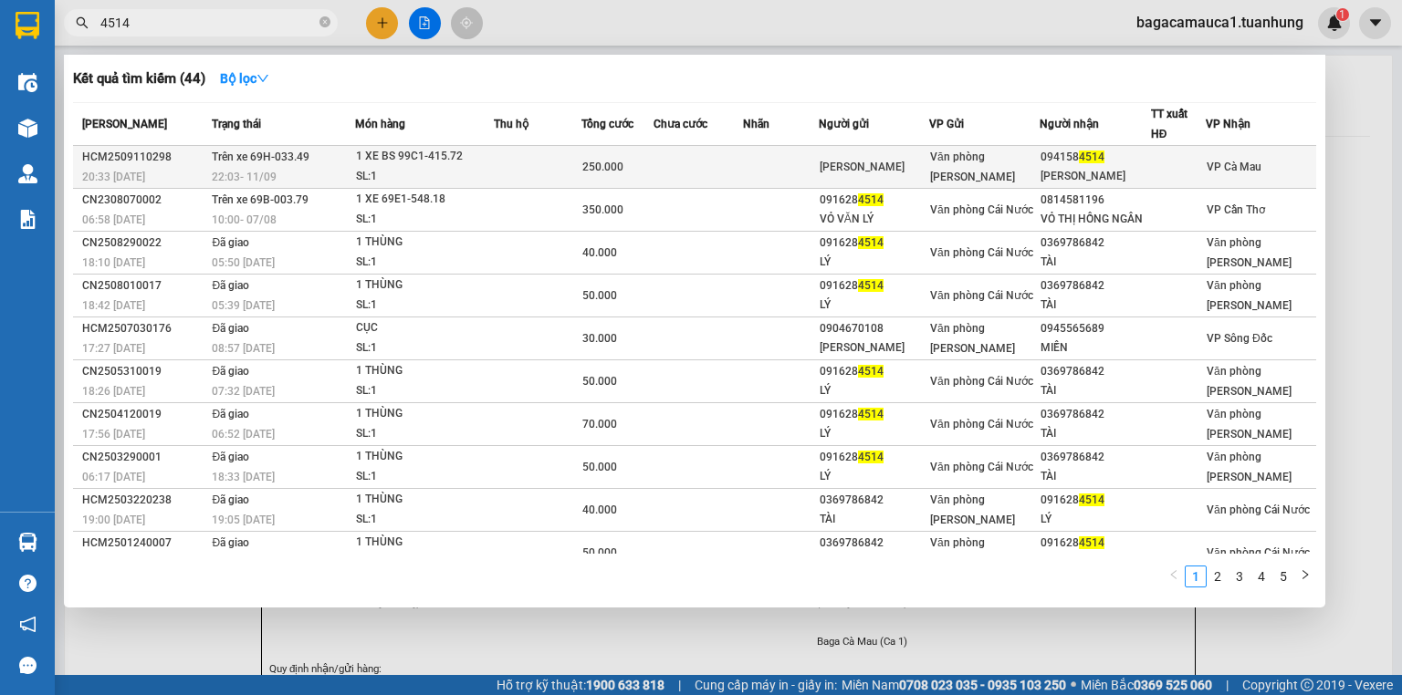
click at [807, 154] on td at bounding box center [781, 167] width 76 height 43
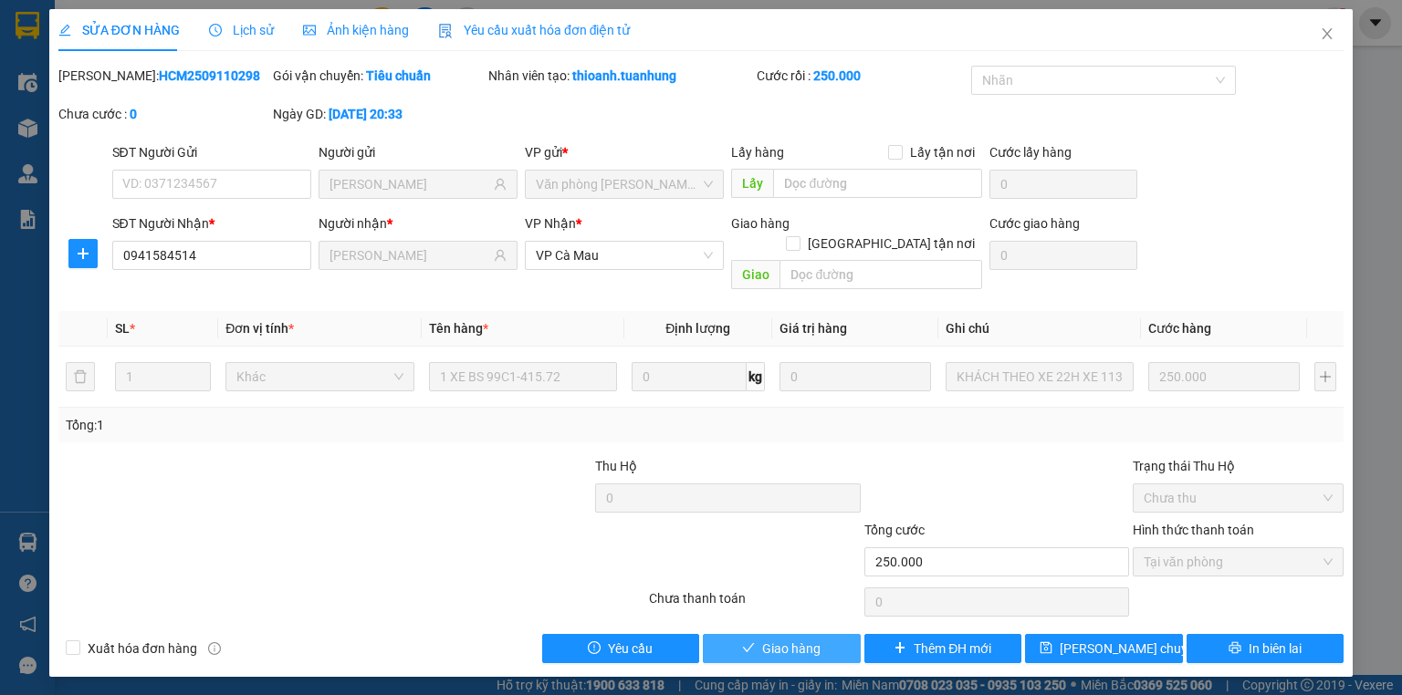
click at [801, 639] on span "Giao hàng" at bounding box center [791, 649] width 58 height 20
